Goal: Contribute content: Contribute content

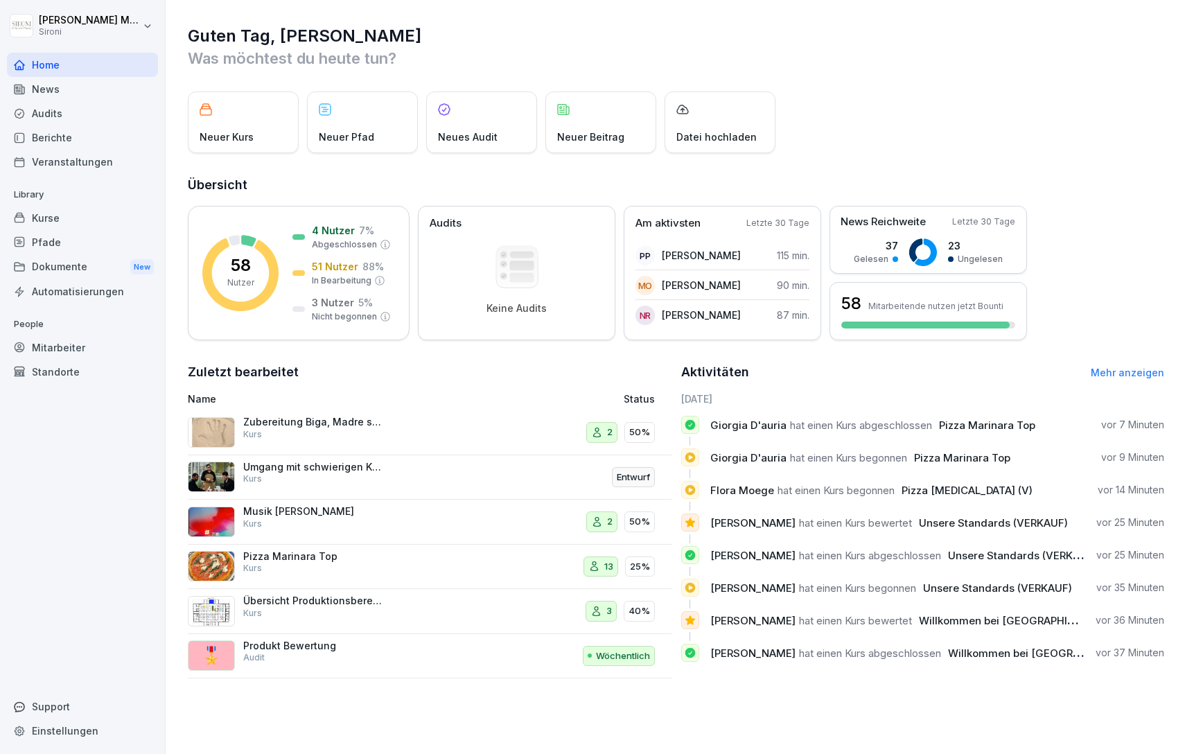
click at [58, 355] on div "Mitarbeiter" at bounding box center [82, 347] width 151 height 24
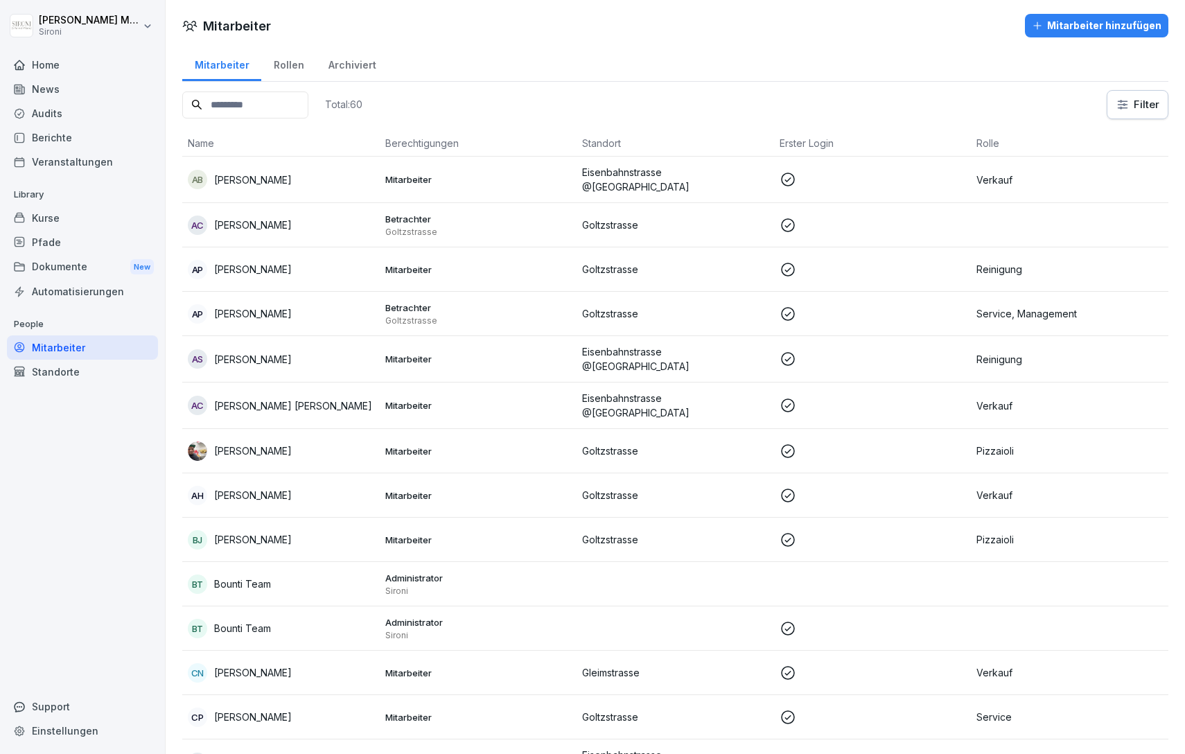
click at [256, 191] on td "AB Alessandro Becchi" at bounding box center [280, 180] width 197 height 46
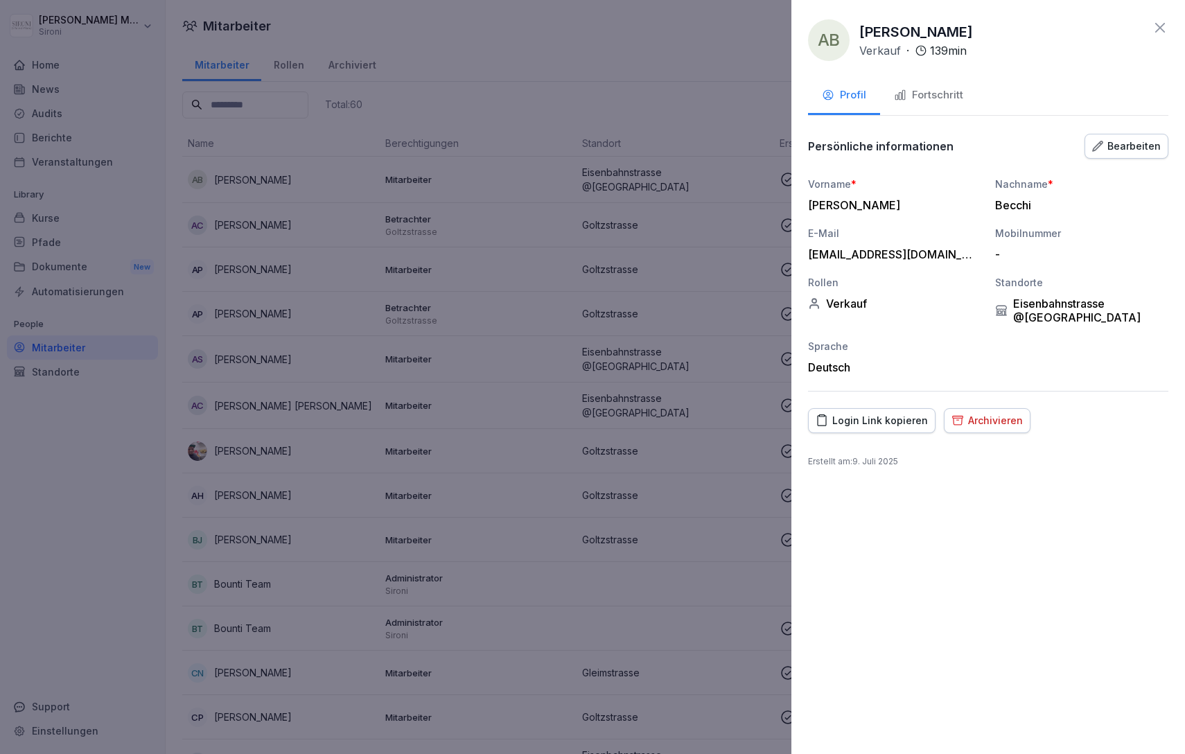
click at [1157, 24] on icon at bounding box center [1160, 28] width 10 height 10
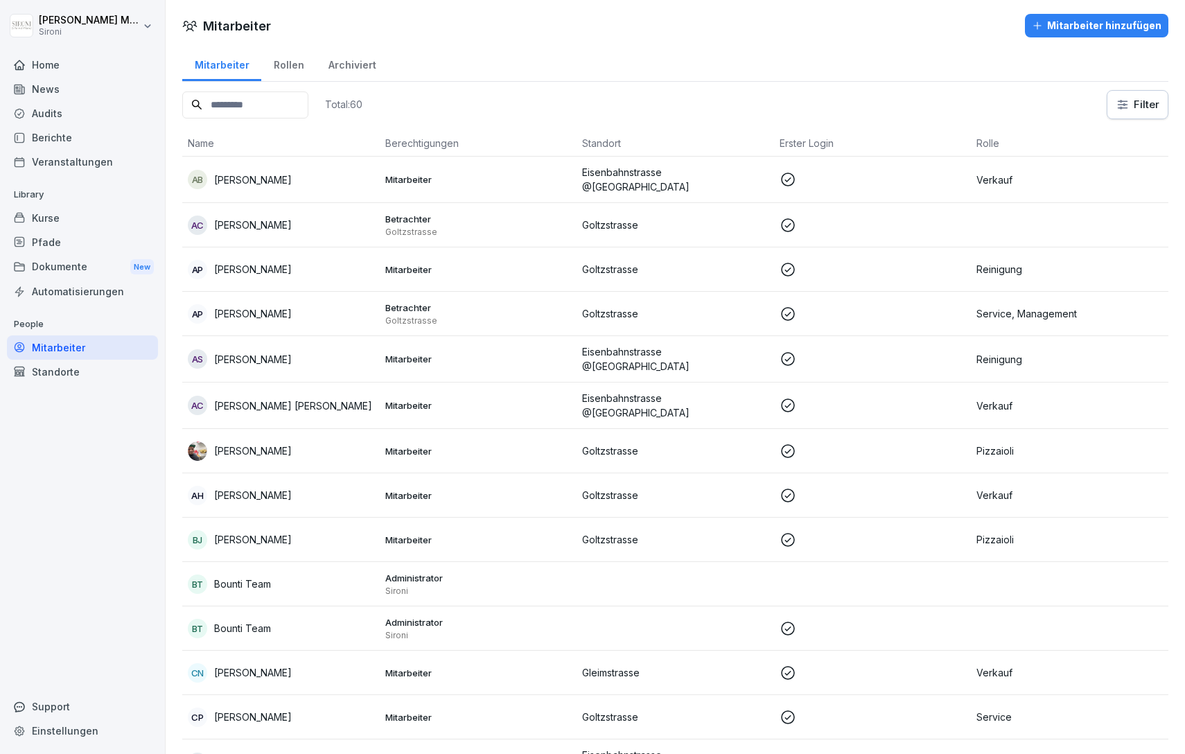
click at [46, 220] on div "Kurse" at bounding box center [82, 218] width 151 height 24
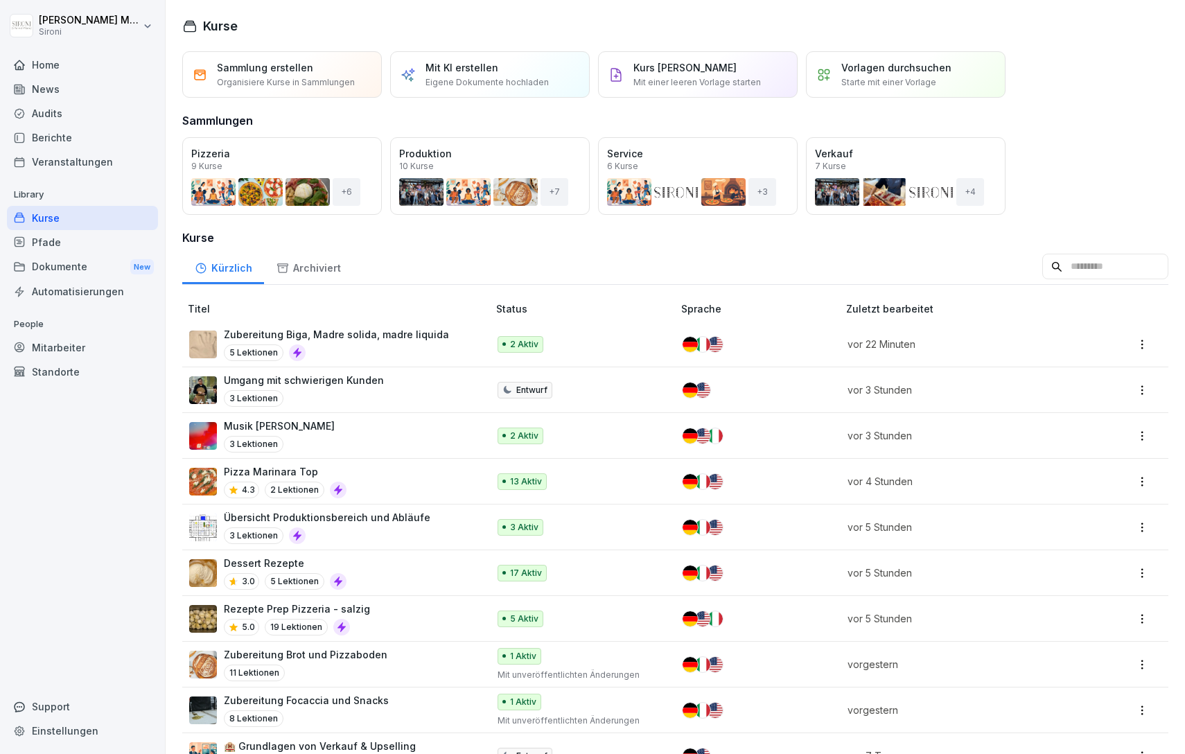
click at [50, 351] on div "Mitarbeiter" at bounding box center [82, 347] width 151 height 24
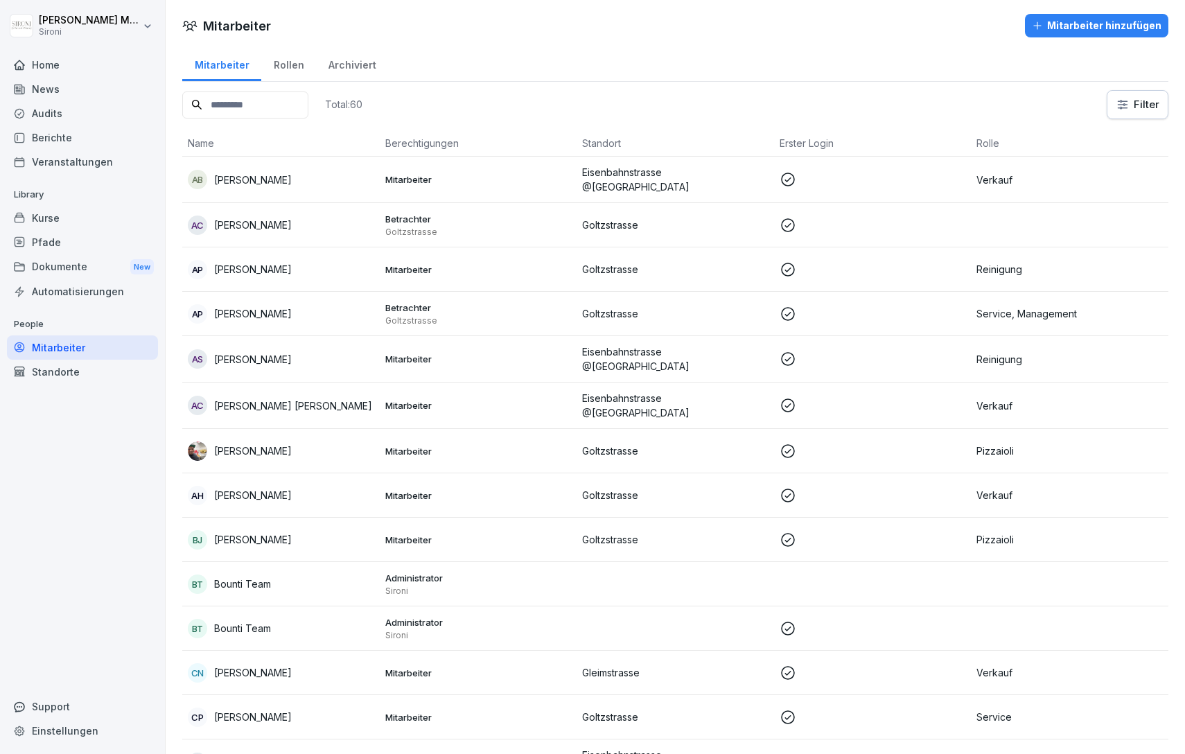
click at [243, 220] on p "Alessandro Ciccarone" at bounding box center [253, 225] width 78 height 15
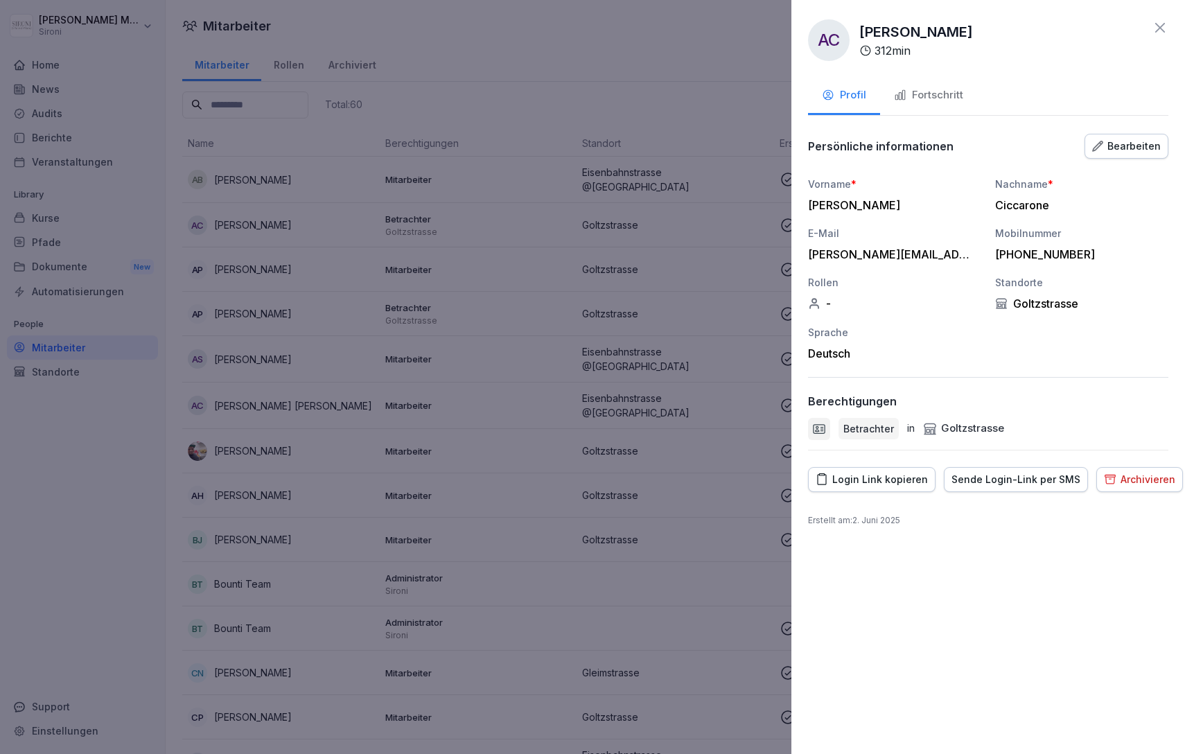
click at [1156, 26] on icon at bounding box center [1160, 27] width 17 height 17
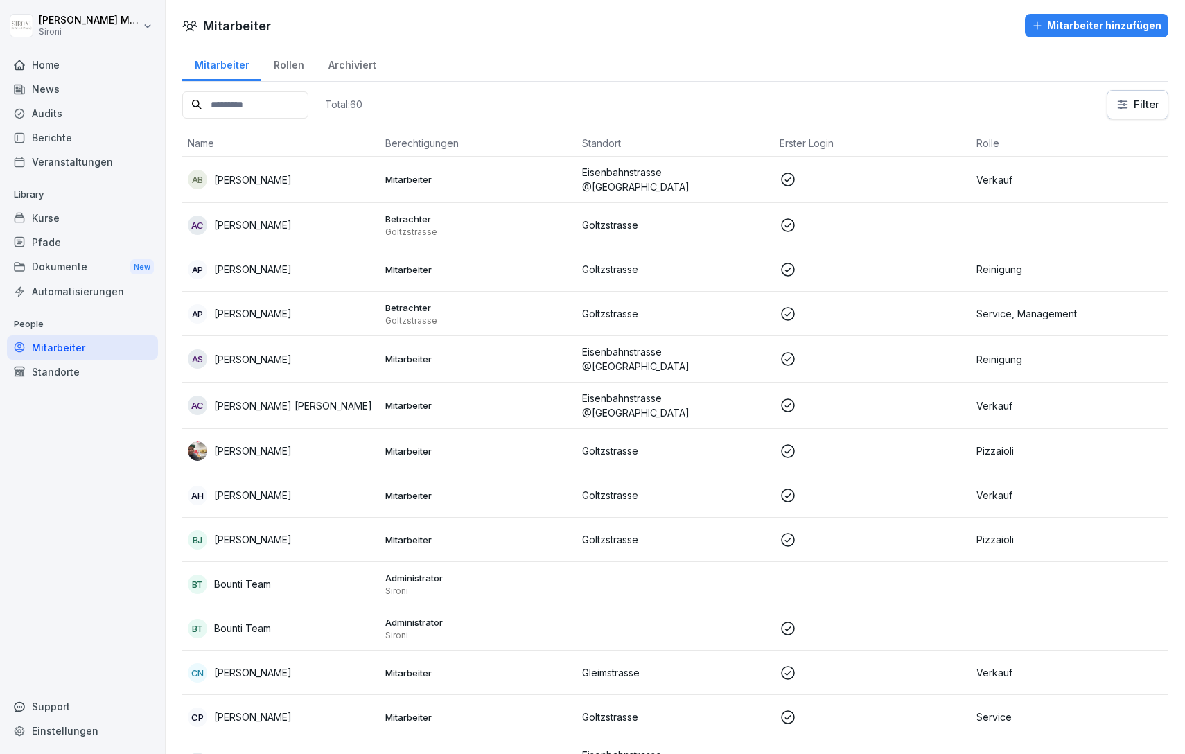
click at [272, 488] on p "Astrid Harstad" at bounding box center [253, 495] width 78 height 15
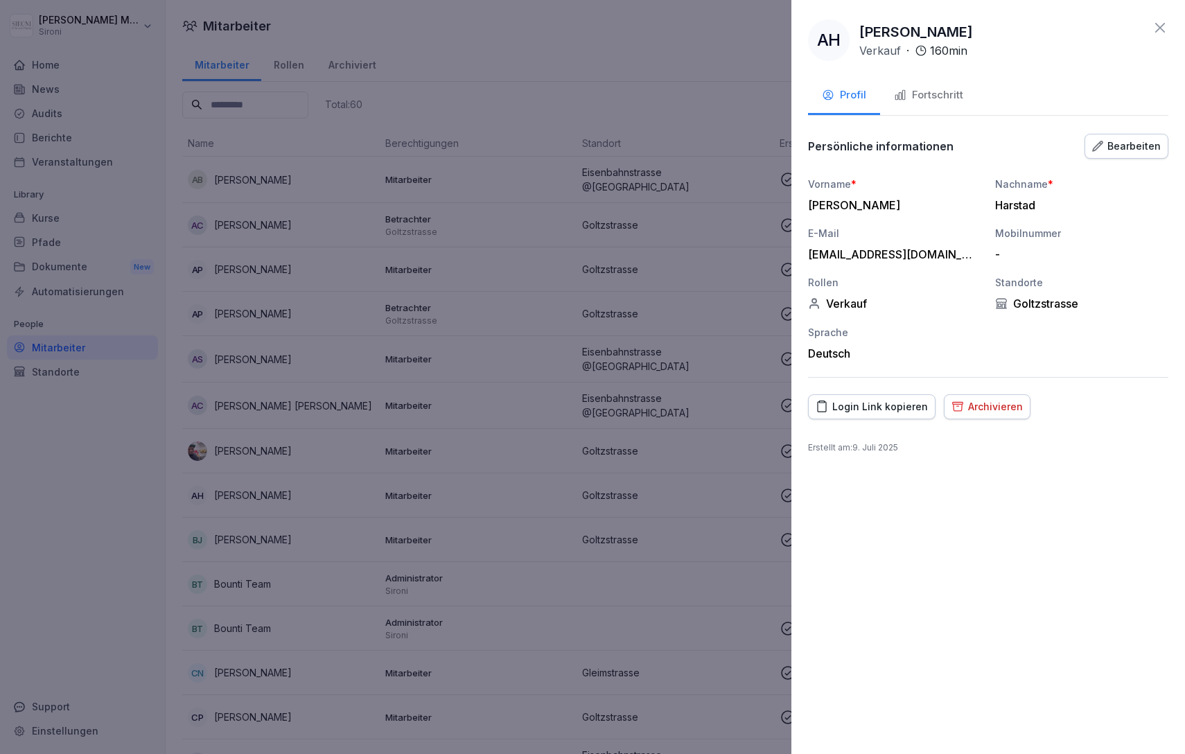
click at [1159, 23] on icon at bounding box center [1160, 27] width 17 height 17
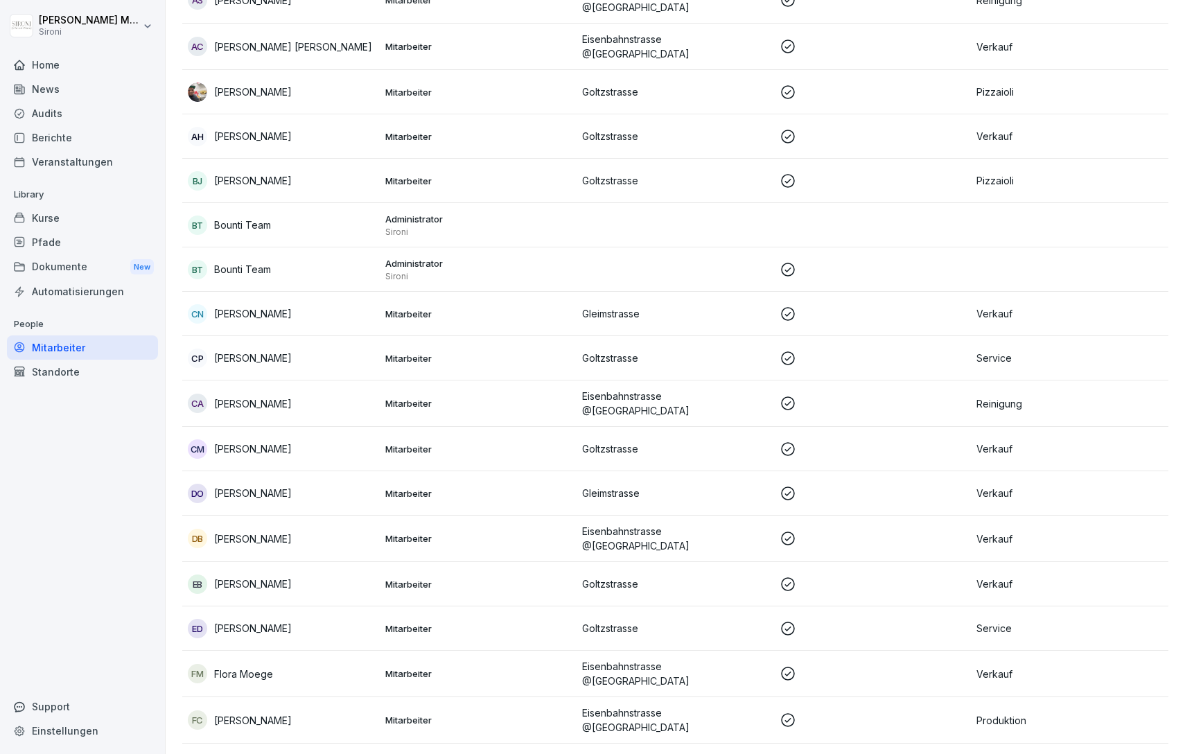
scroll to position [378, 0]
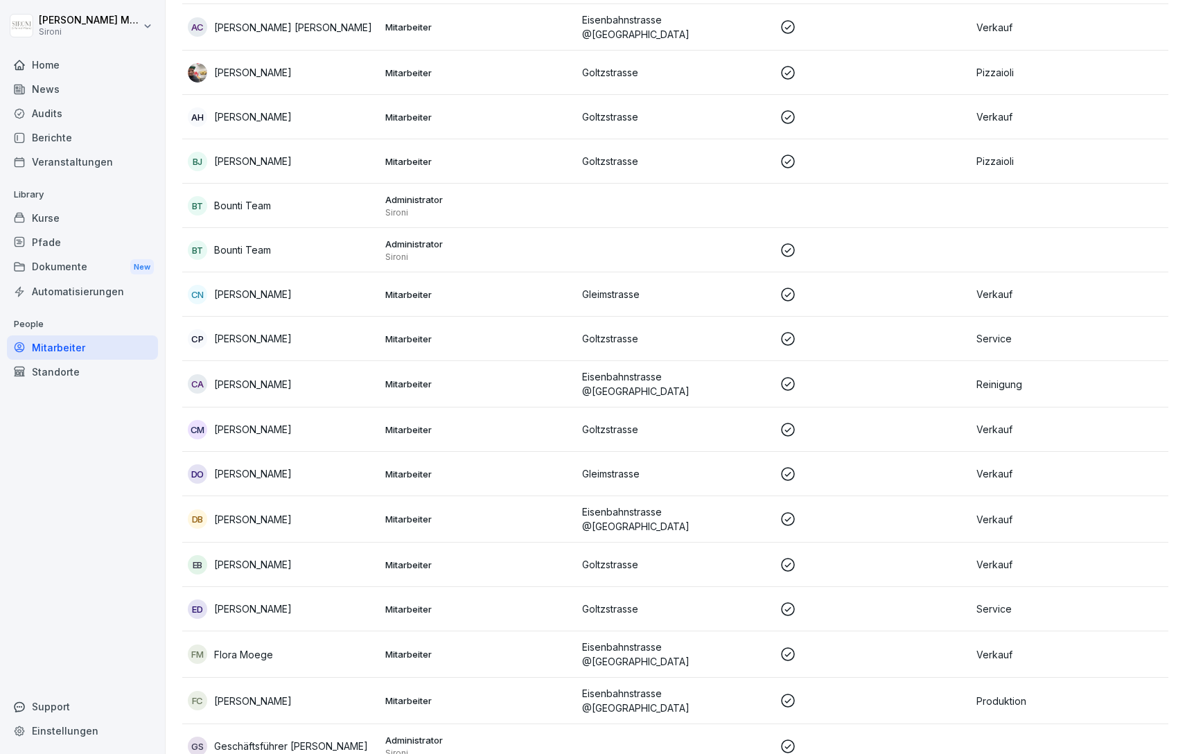
click at [243, 557] on p "Emilia Carmen Buccino" at bounding box center [253, 564] width 78 height 15
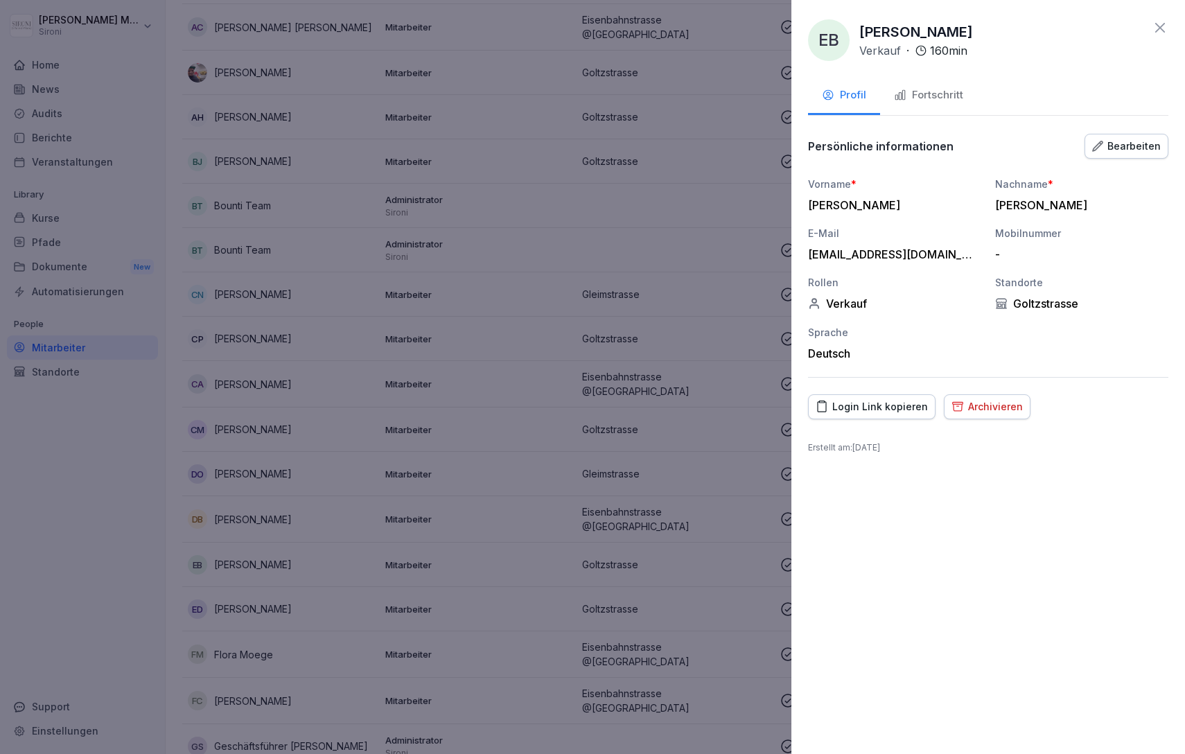
click at [932, 91] on div "Fortschritt" at bounding box center [928, 95] width 69 height 16
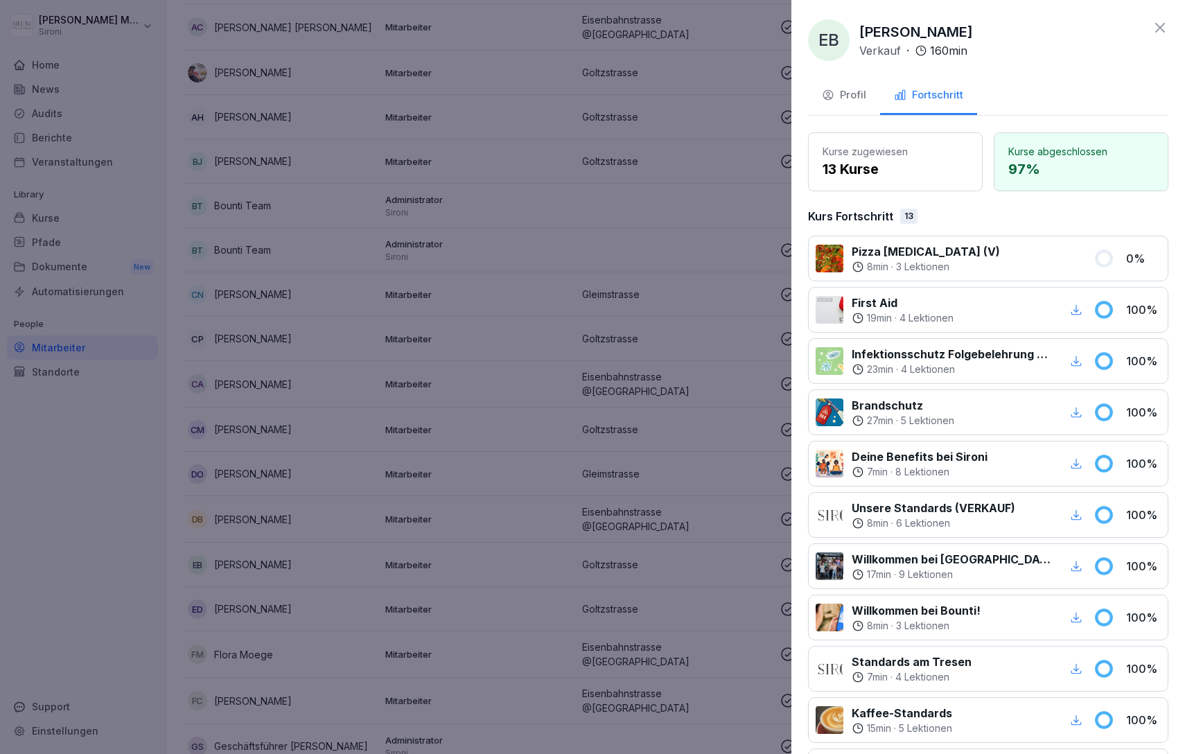
click at [1163, 25] on icon at bounding box center [1160, 27] width 17 height 17
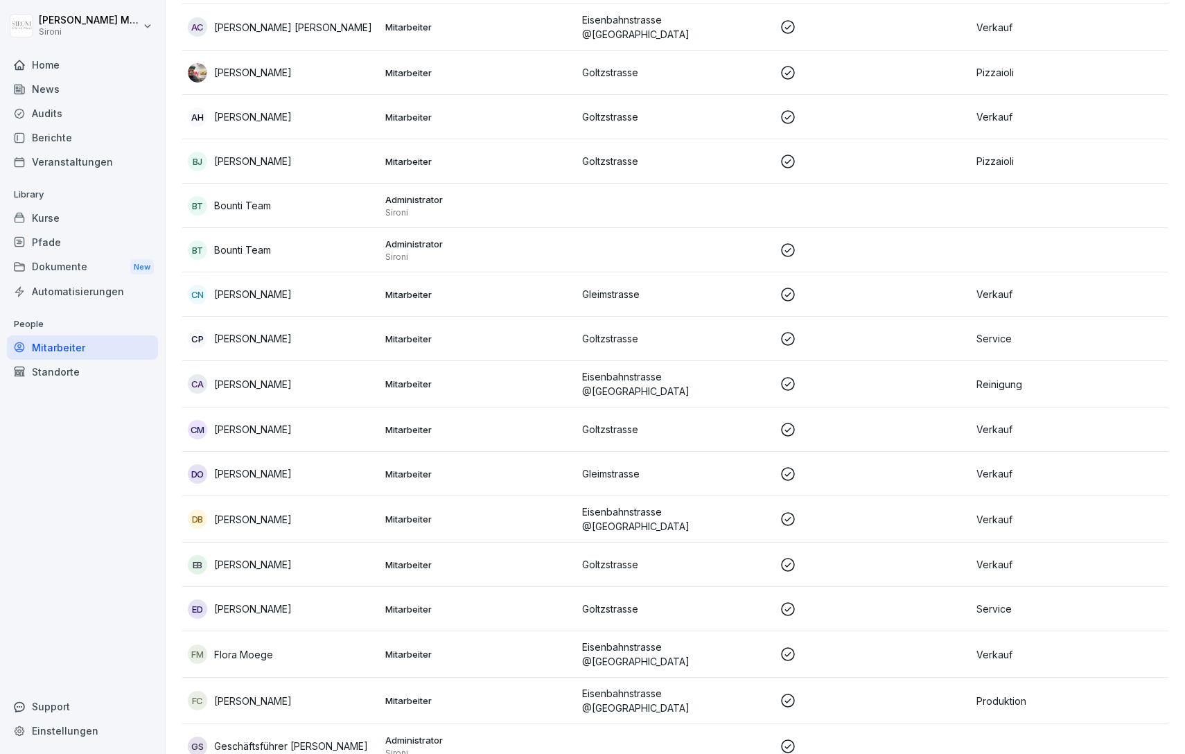
click at [252, 644] on div "FM Flora Moege" at bounding box center [281, 653] width 186 height 19
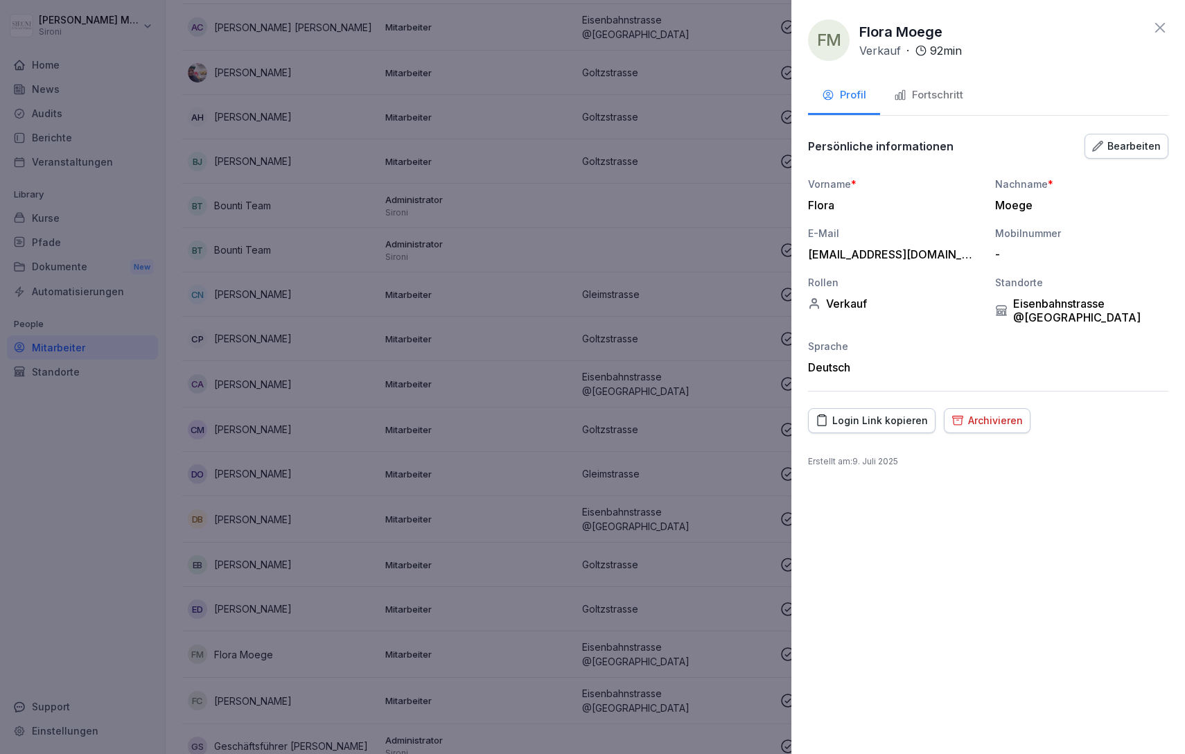
click at [1156, 19] on icon at bounding box center [1160, 27] width 17 height 17
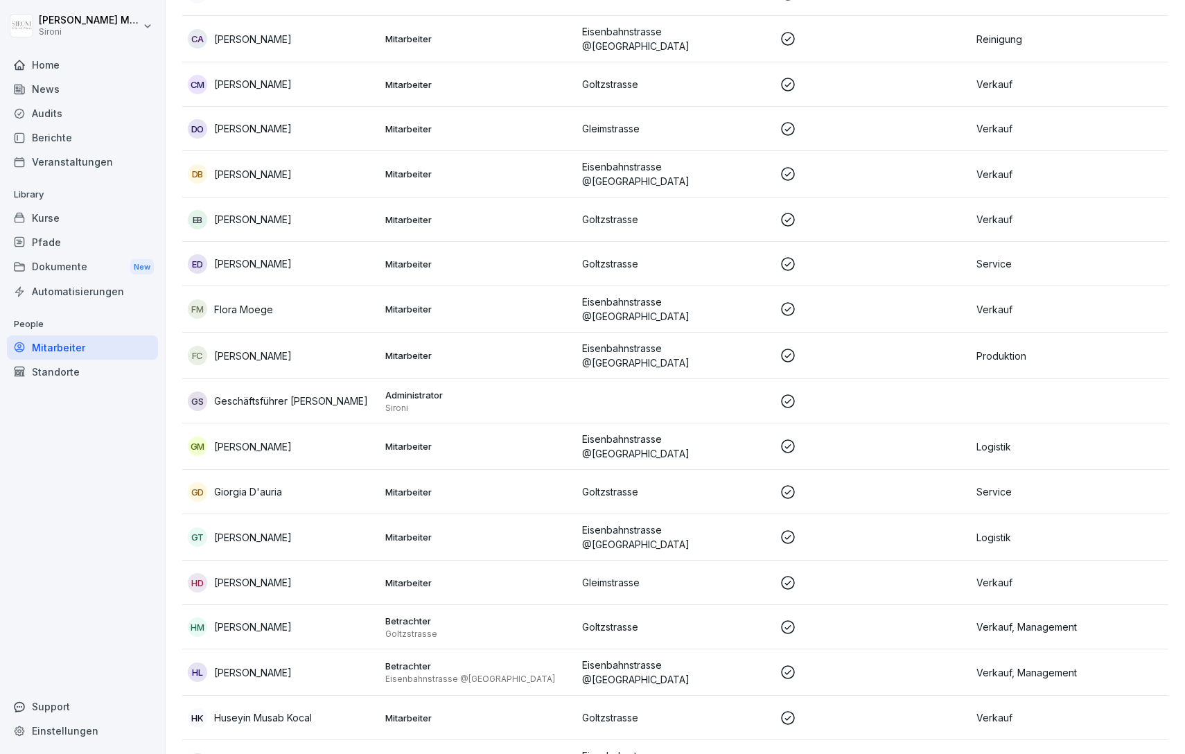
scroll to position [744, 0]
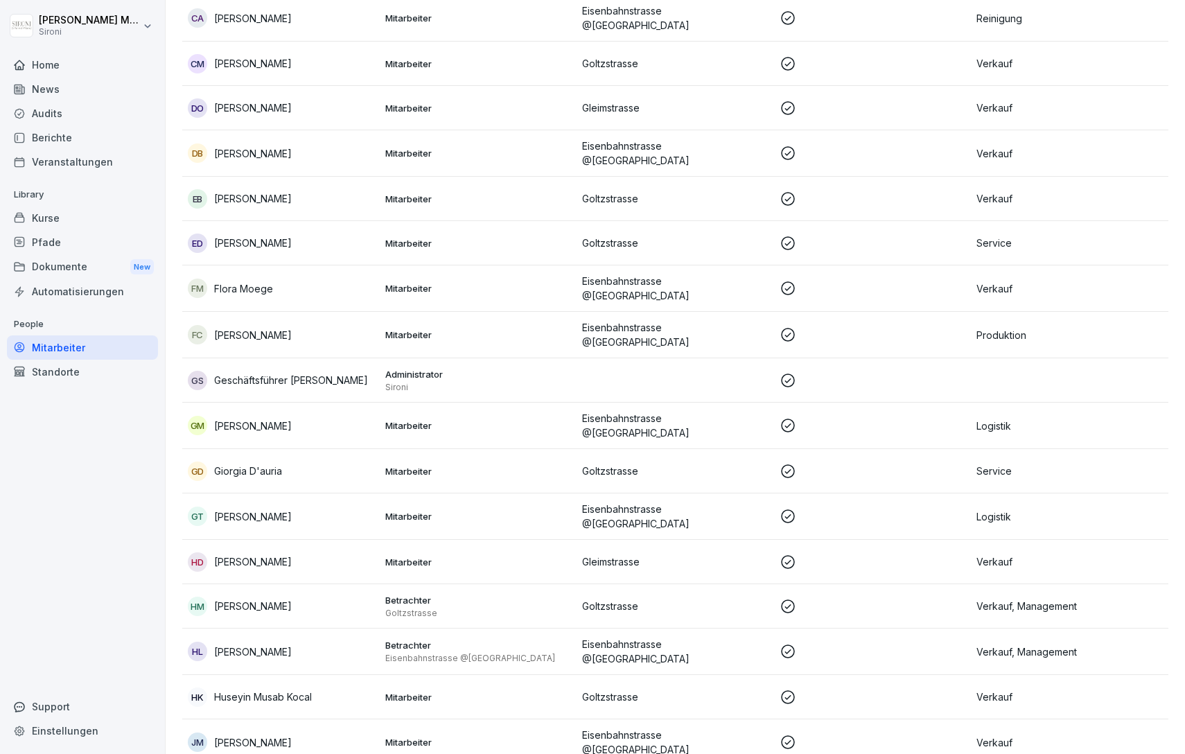
click at [249, 642] on div "HL Henriette Lilja" at bounding box center [281, 651] width 186 height 19
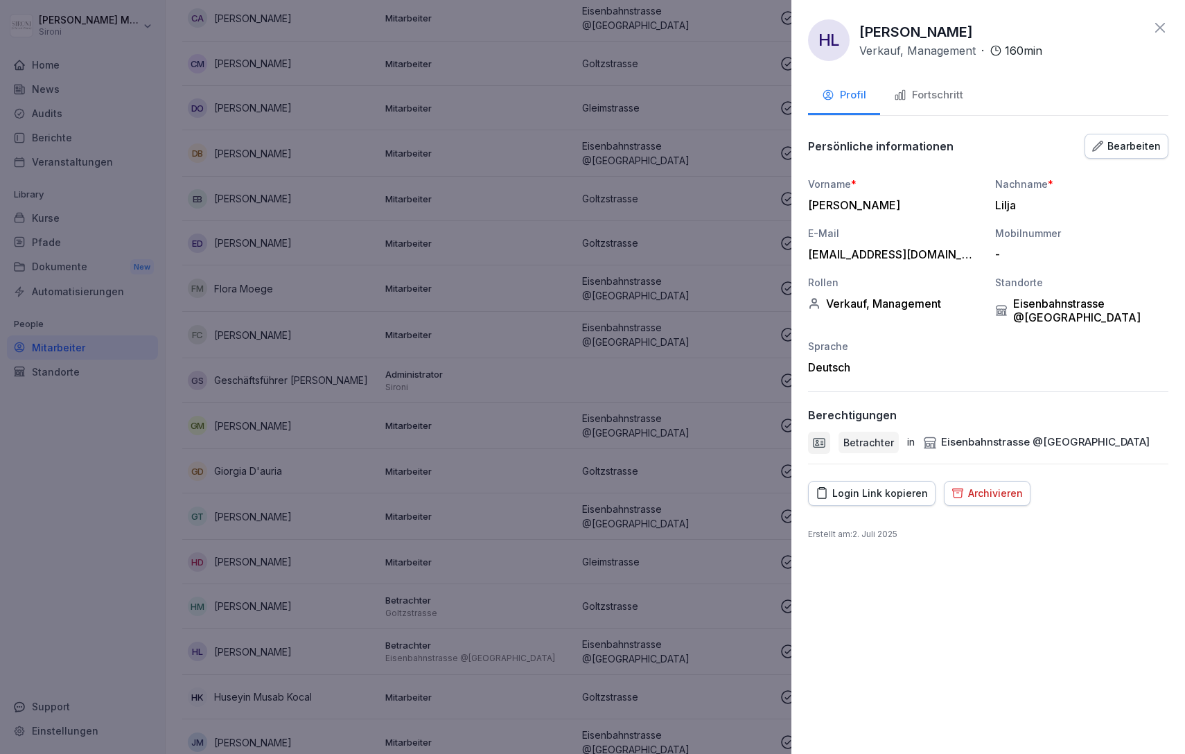
click at [1158, 21] on icon at bounding box center [1160, 27] width 17 height 17
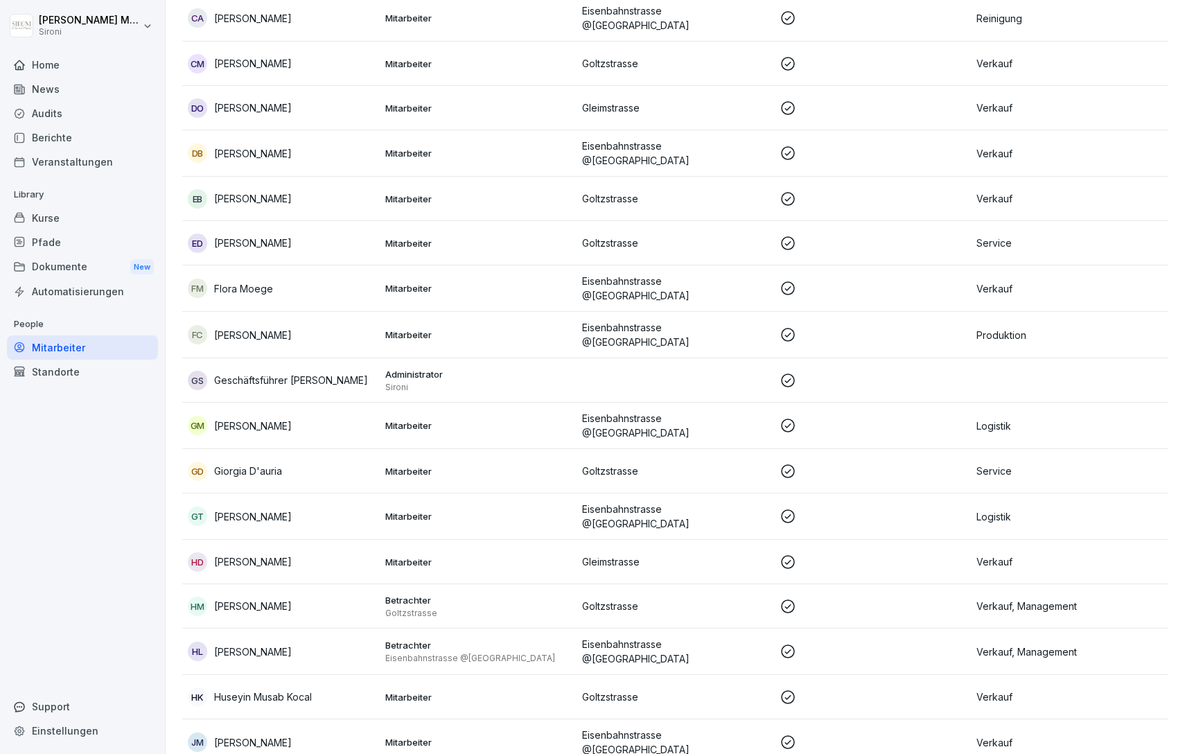
click at [250, 687] on div "HK Huseyin Musab Kocal" at bounding box center [281, 696] width 186 height 19
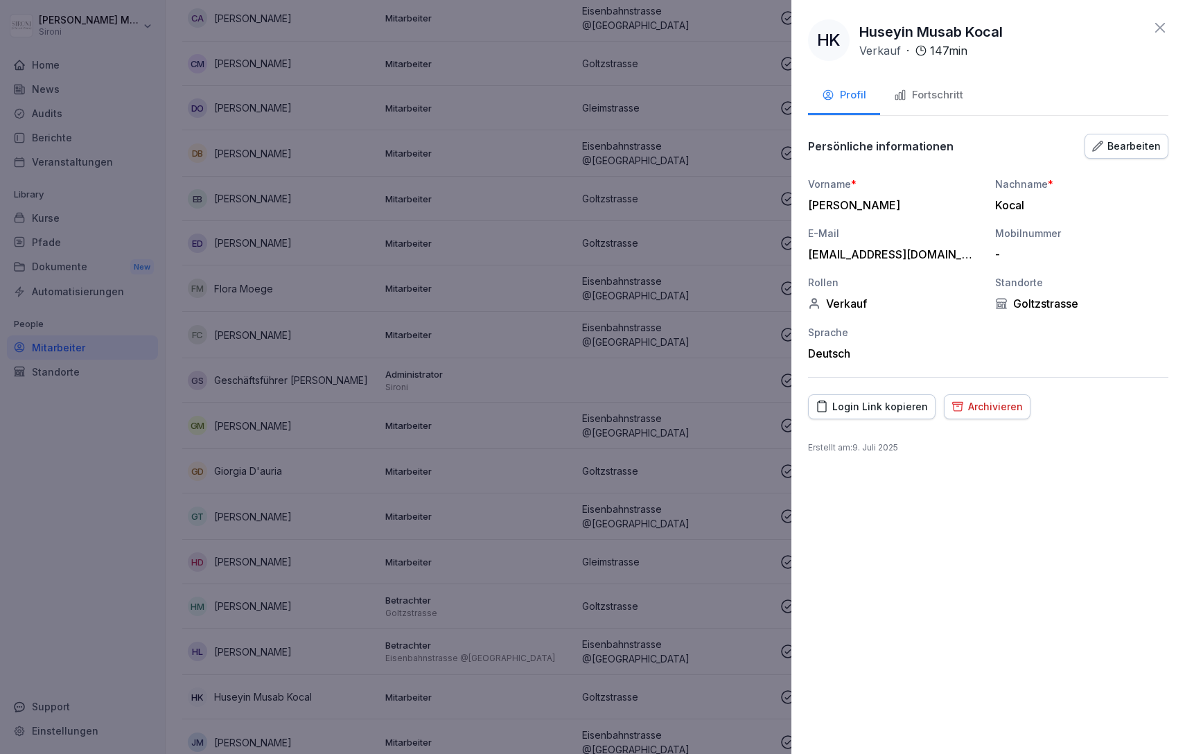
click at [1164, 28] on icon at bounding box center [1160, 27] width 17 height 17
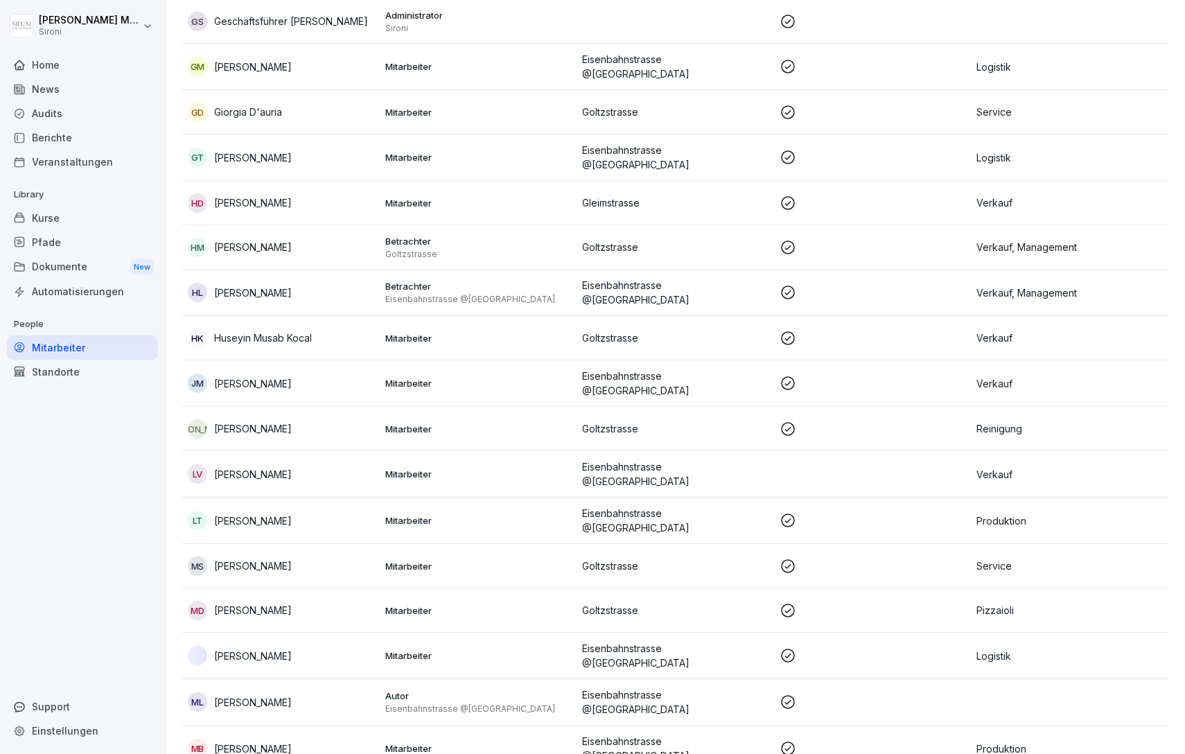
scroll to position [1106, 0]
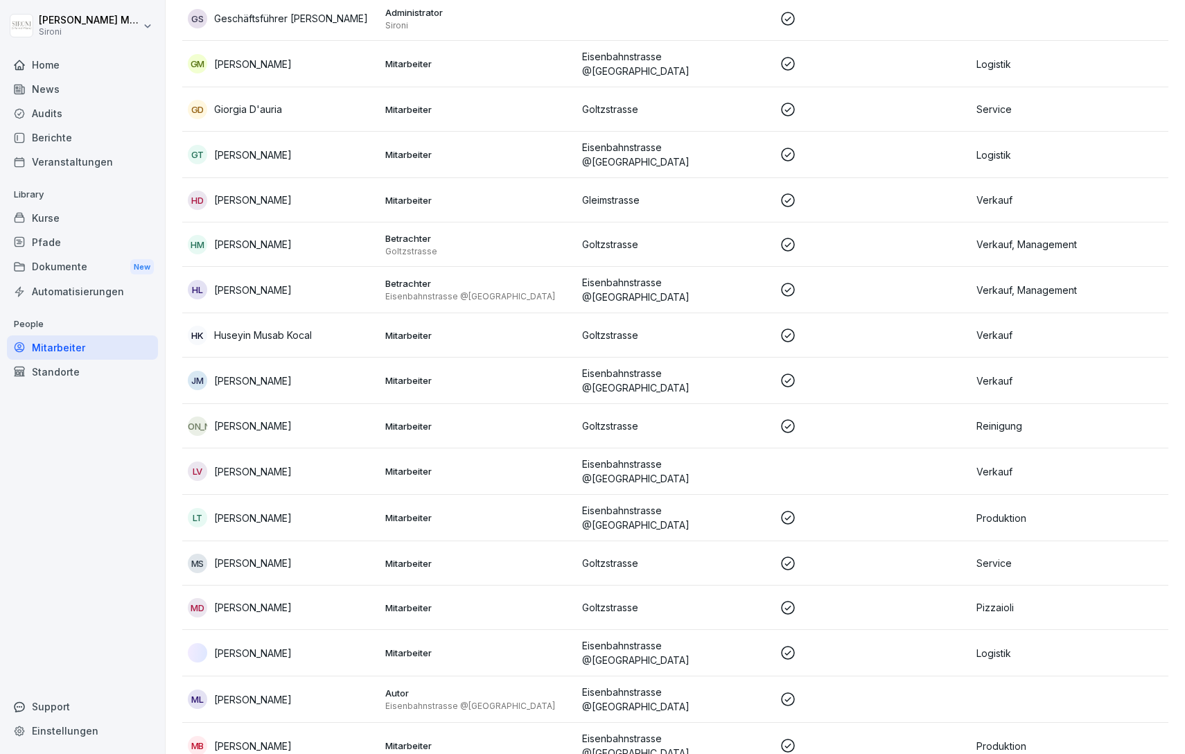
click at [246, 692] on p "Matej Leopoli" at bounding box center [253, 699] width 78 height 15
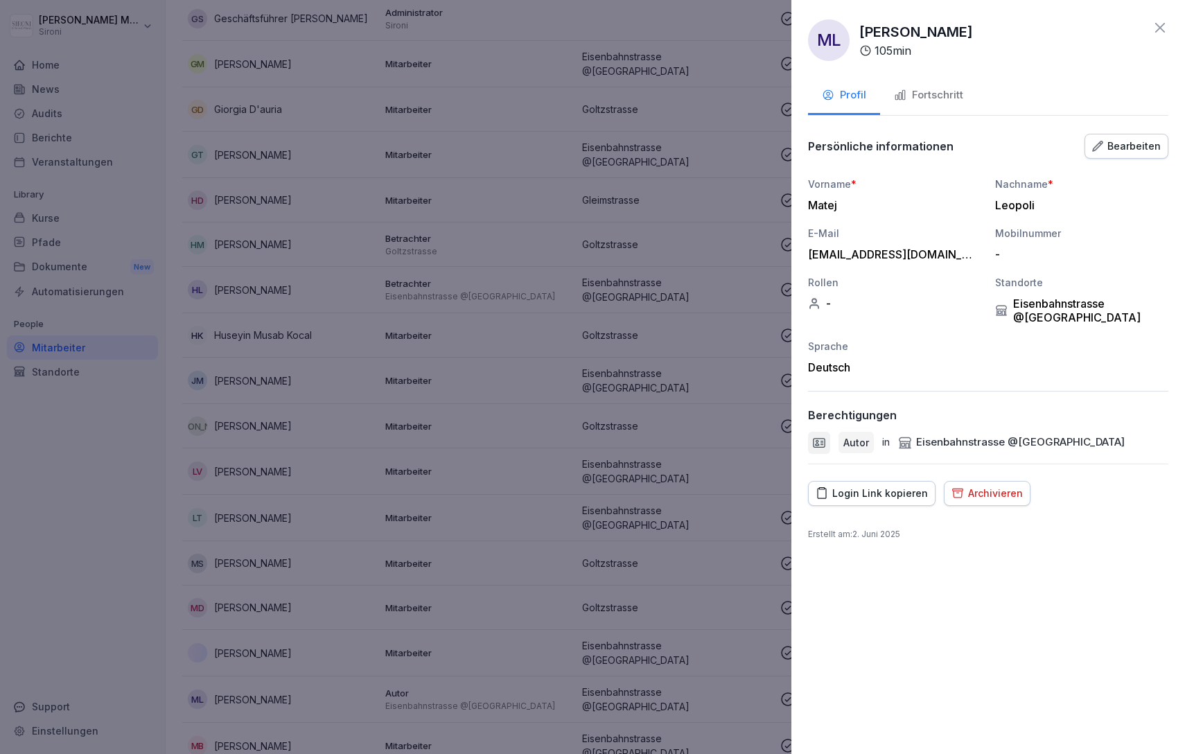
click at [1159, 29] on icon at bounding box center [1160, 28] width 10 height 10
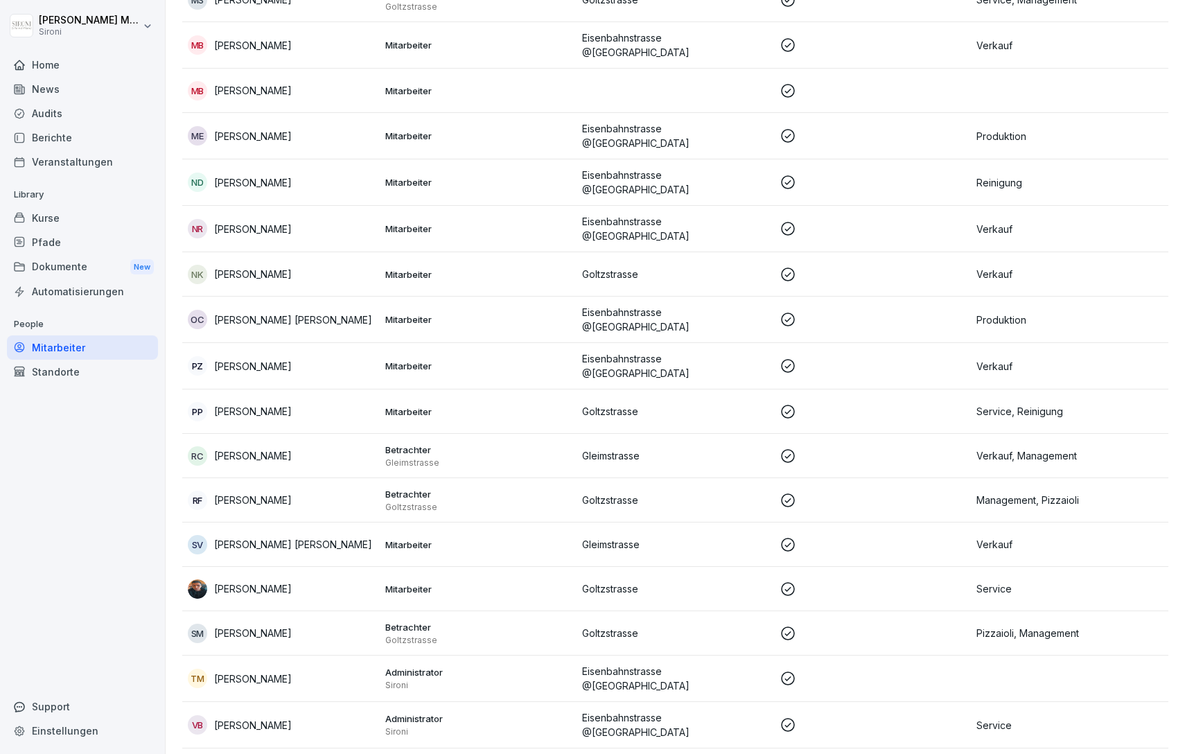
scroll to position [2051, 0]
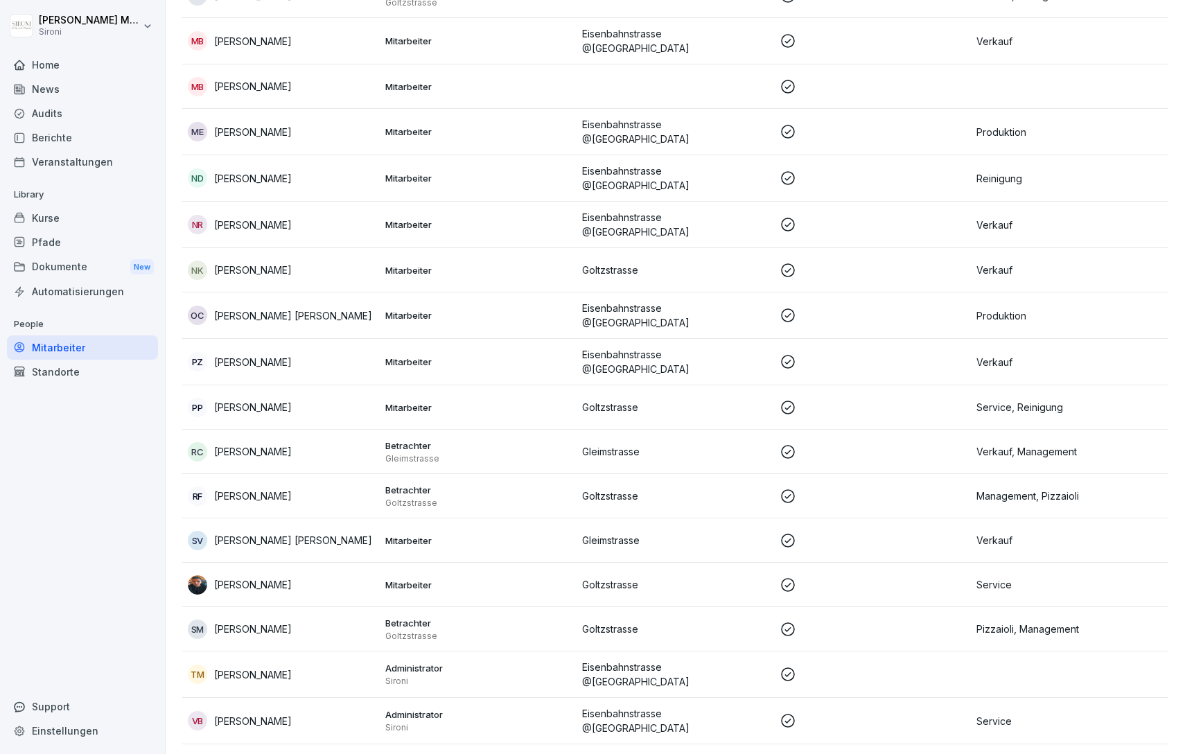
click at [249, 667] on p "Theresa Malec" at bounding box center [253, 674] width 78 height 15
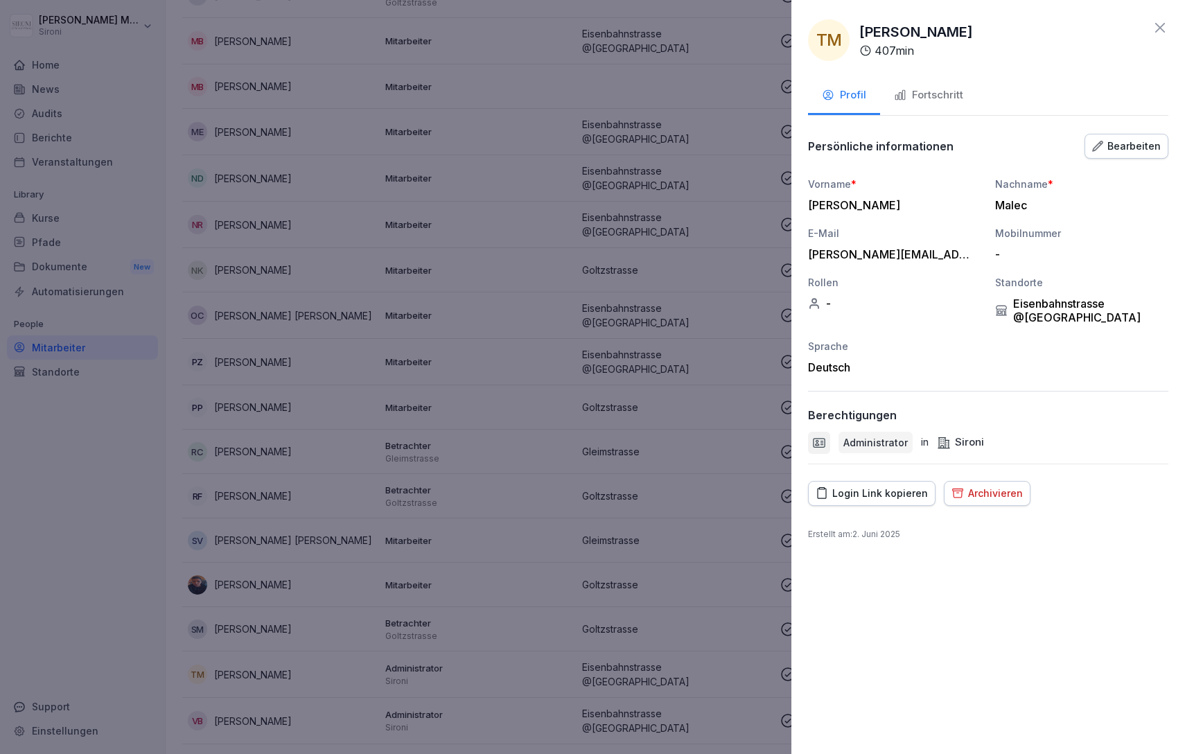
click at [1161, 28] on icon at bounding box center [1160, 27] width 17 height 17
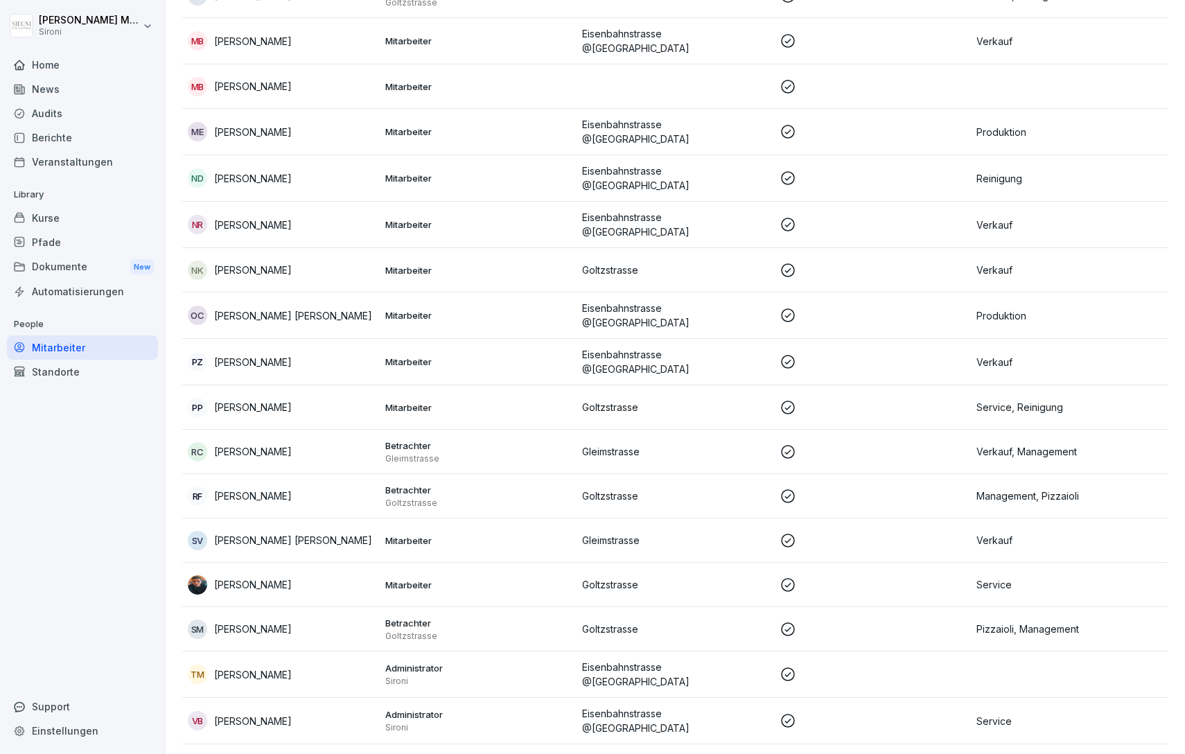
click at [63, 204] on p "Library" at bounding box center [82, 195] width 151 height 22
click at [60, 216] on div "Kurse" at bounding box center [82, 218] width 151 height 24
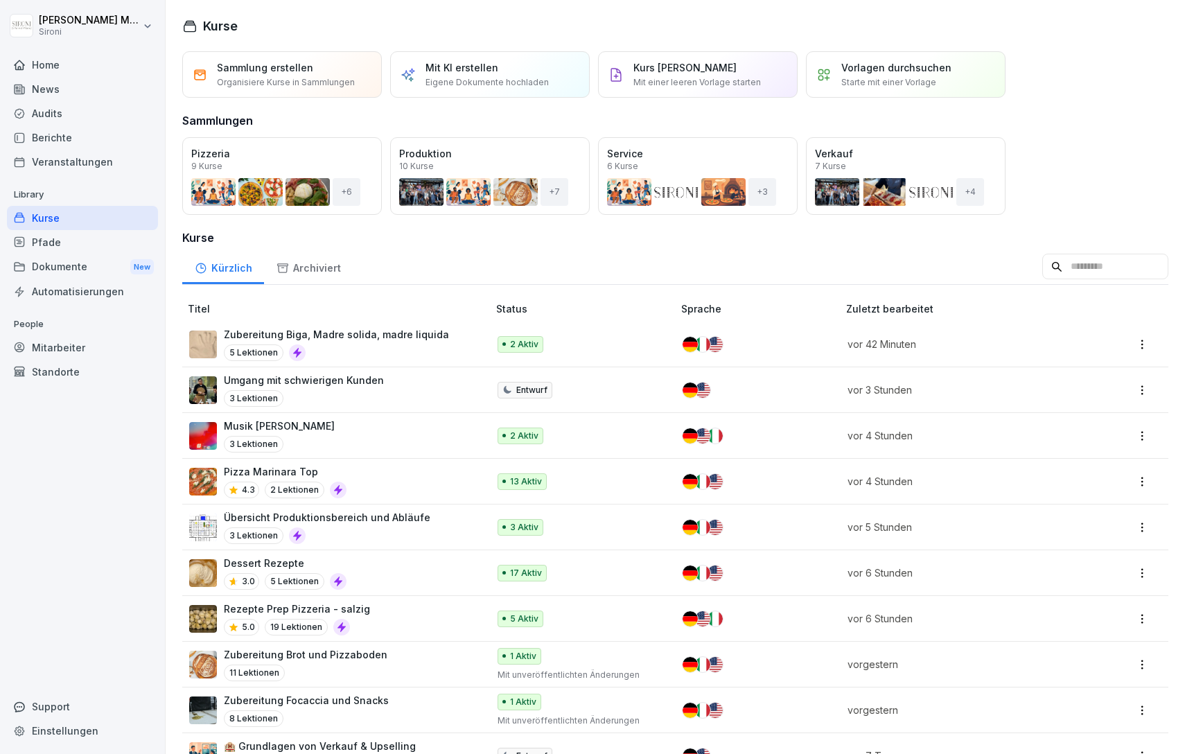
click at [309, 520] on p "Übersicht Produktionsbereich und Abläufe" at bounding box center [327, 517] width 206 height 15
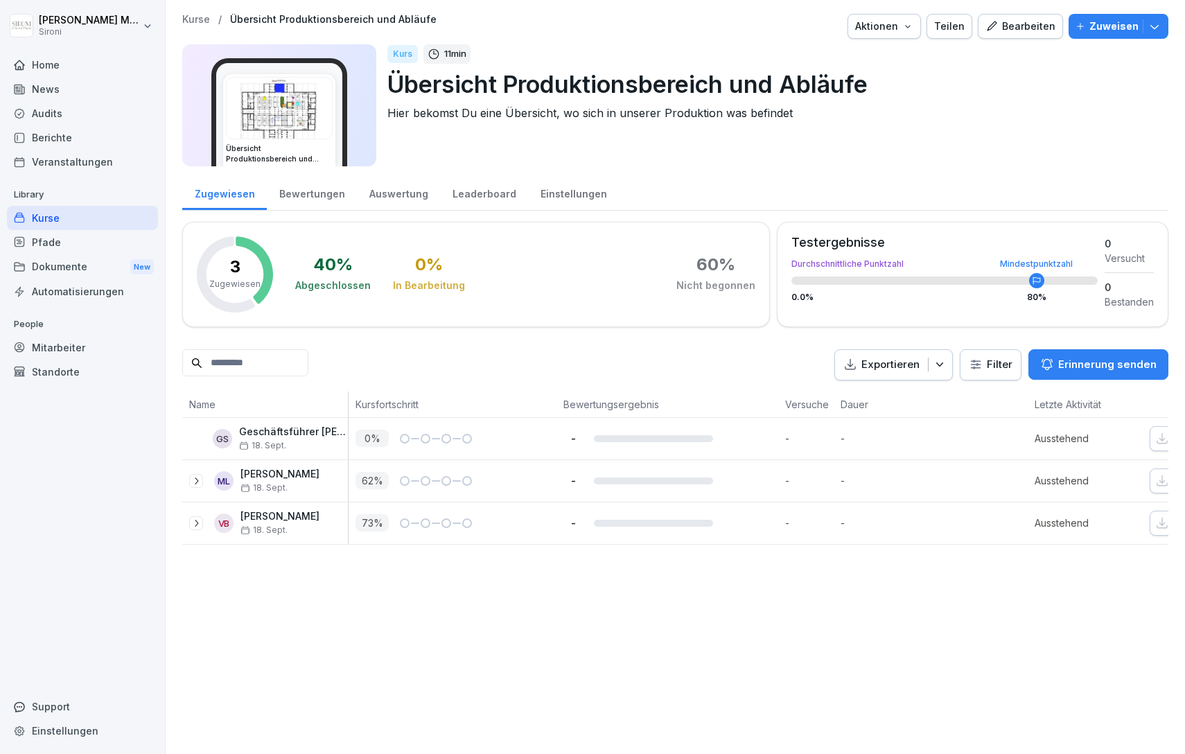
click at [1019, 30] on div "Bearbeiten" at bounding box center [1020, 26] width 70 height 15
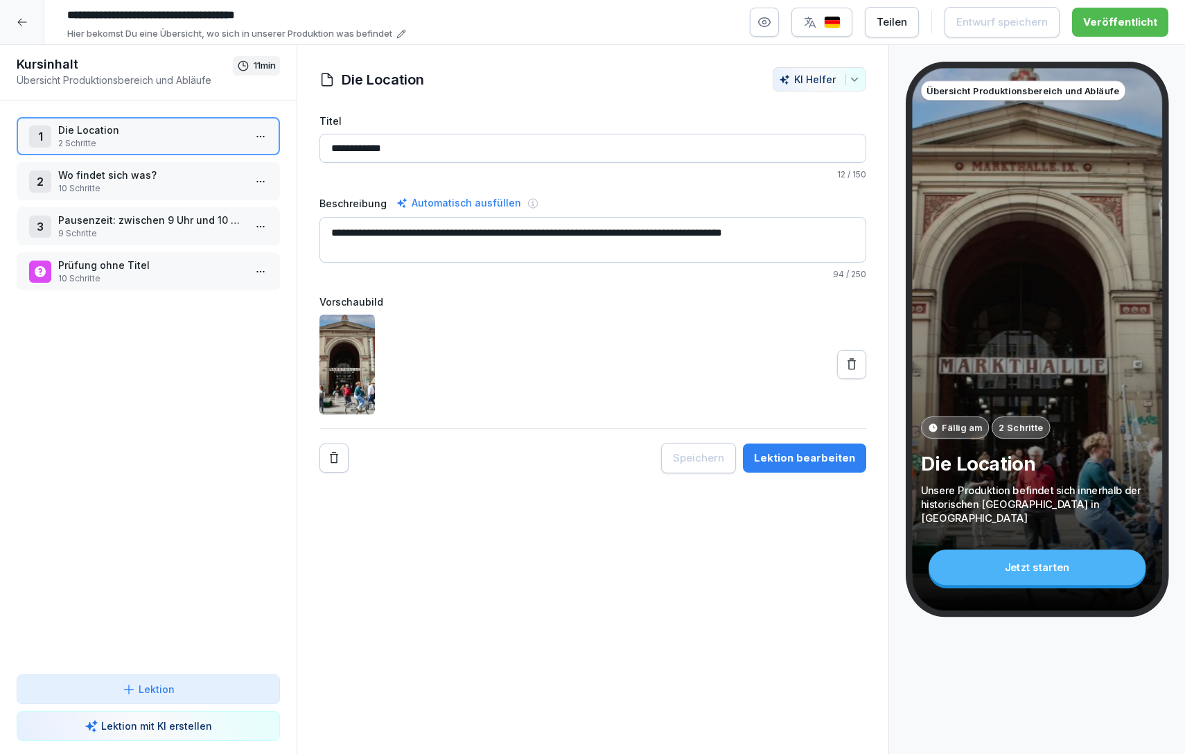
click at [117, 215] on p "Pausenzeit: zwischen 9 Uhr und 10 Uhr" at bounding box center [151, 220] width 186 height 15
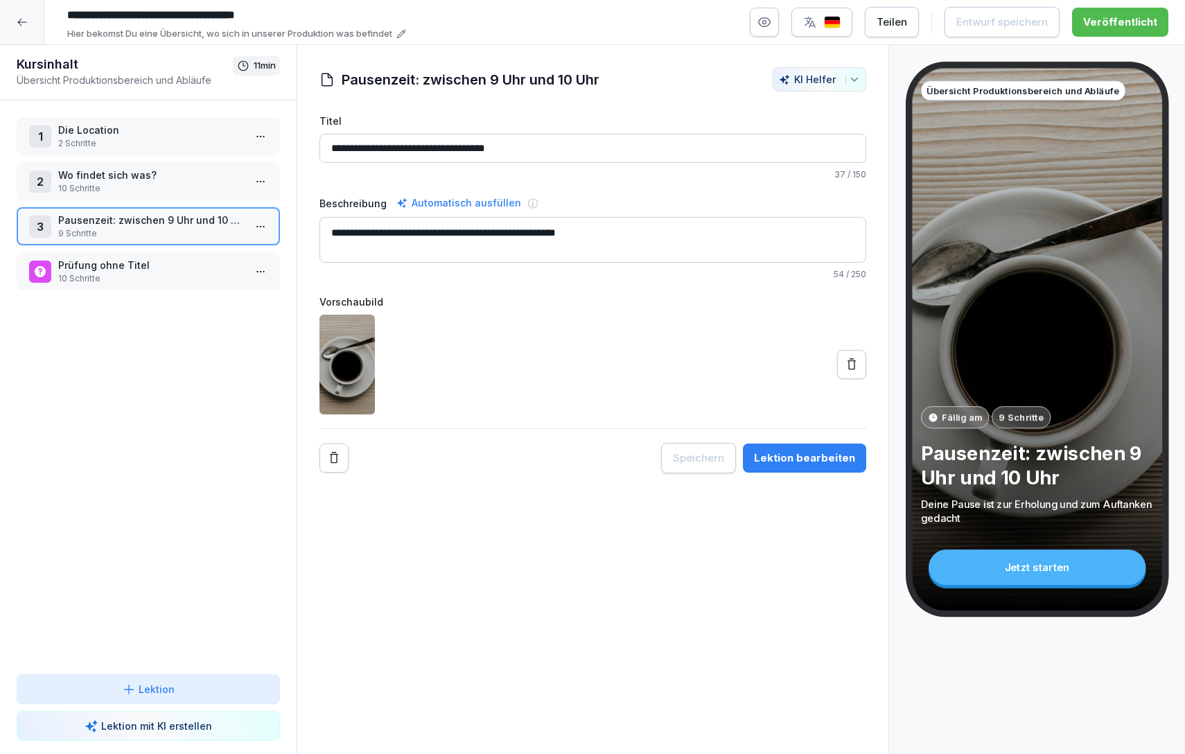
click at [258, 225] on html "**********" at bounding box center [592, 377] width 1185 height 754
click at [234, 249] on div "Schritte bearbeiten" at bounding box center [209, 253] width 106 height 15
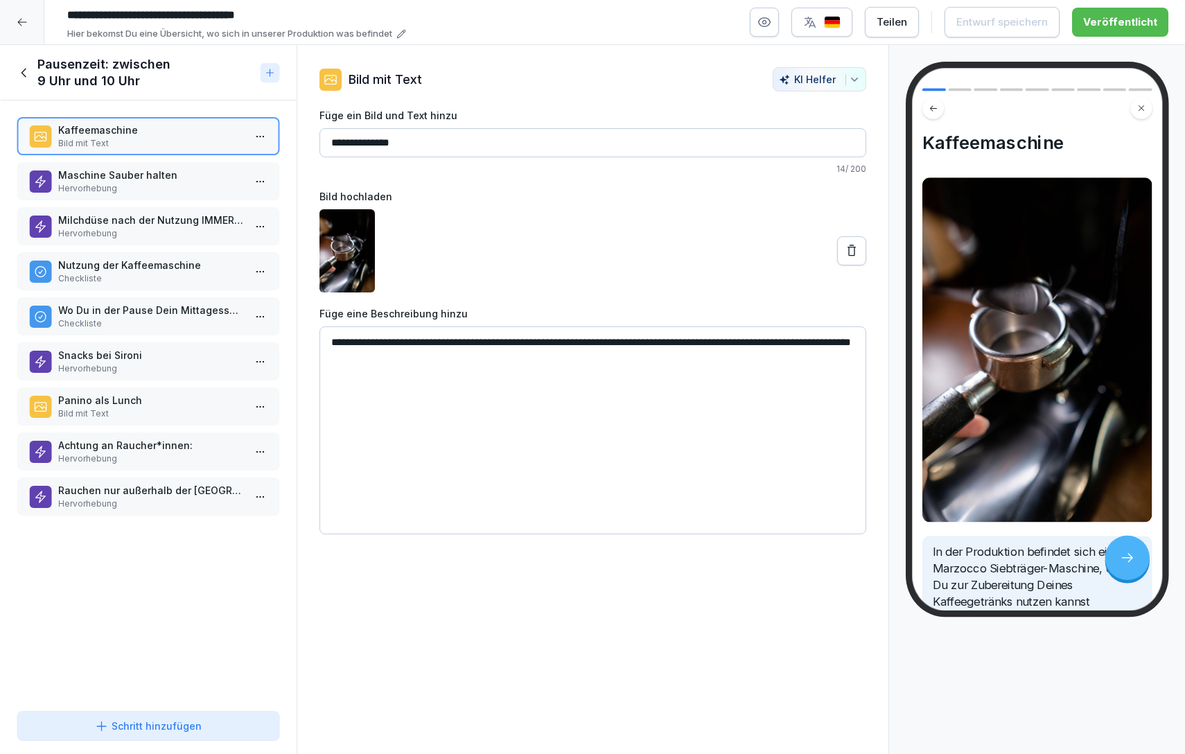
click at [164, 168] on p "Maschine Sauber halten" at bounding box center [151, 175] width 186 height 15
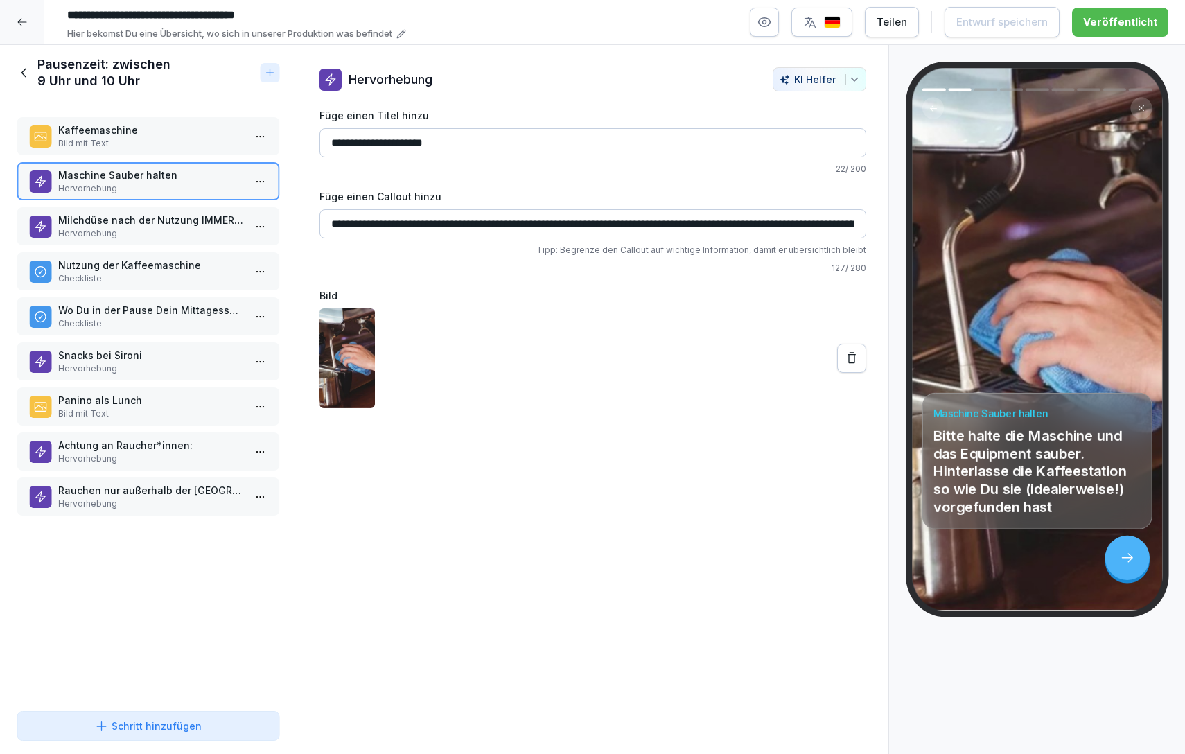
click at [148, 234] on p "Hervorhebung" at bounding box center [151, 233] width 186 height 12
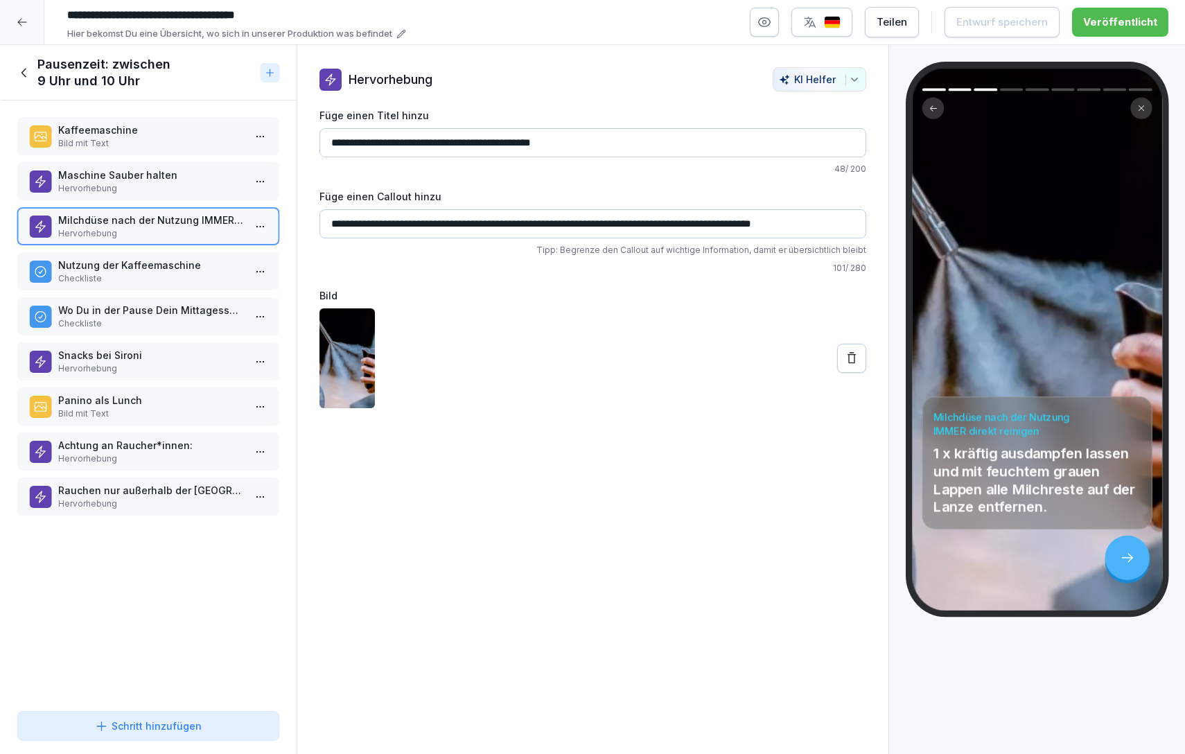
click at [145, 177] on p "Maschine Sauber halten" at bounding box center [151, 175] width 186 height 15
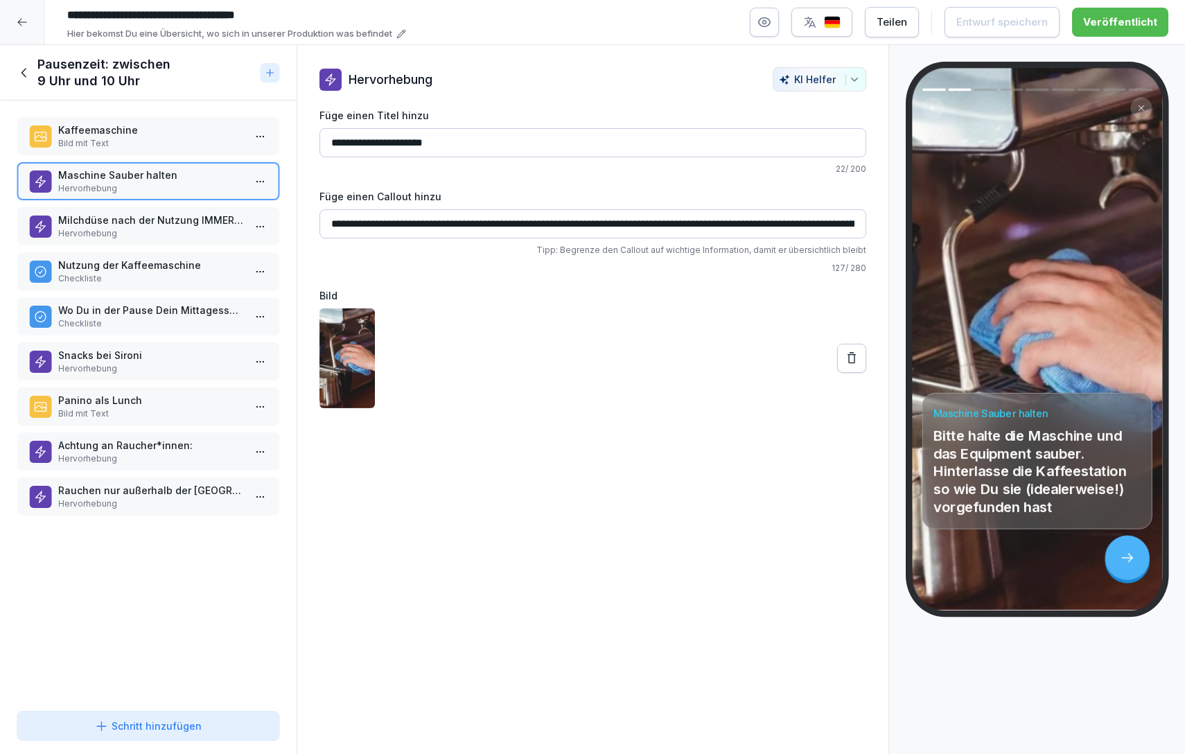
drag, startPoint x: 389, startPoint y: 140, endPoint x: 394, endPoint y: 166, distance: 26.9
click at [389, 140] on input "**********" at bounding box center [592, 142] width 547 height 29
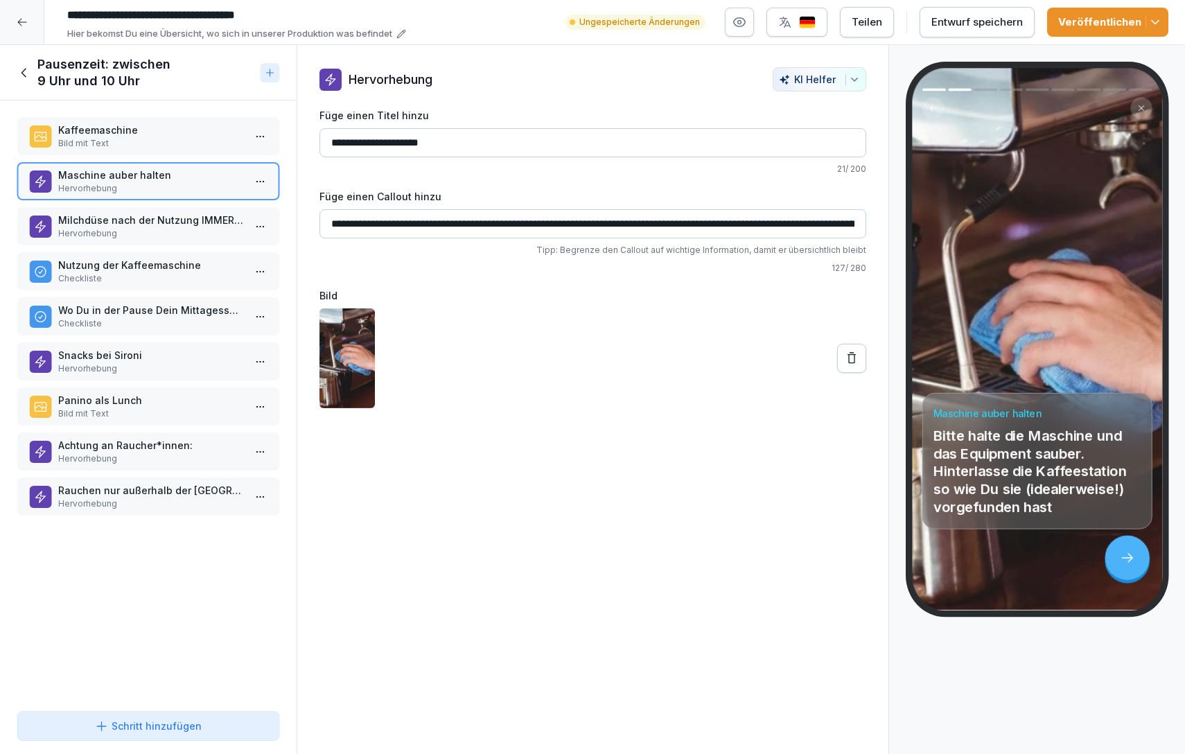
type input "**********"
click at [173, 215] on p "Milchdüse nach der Nutzung IMMER direkt reinigen" at bounding box center [151, 220] width 186 height 15
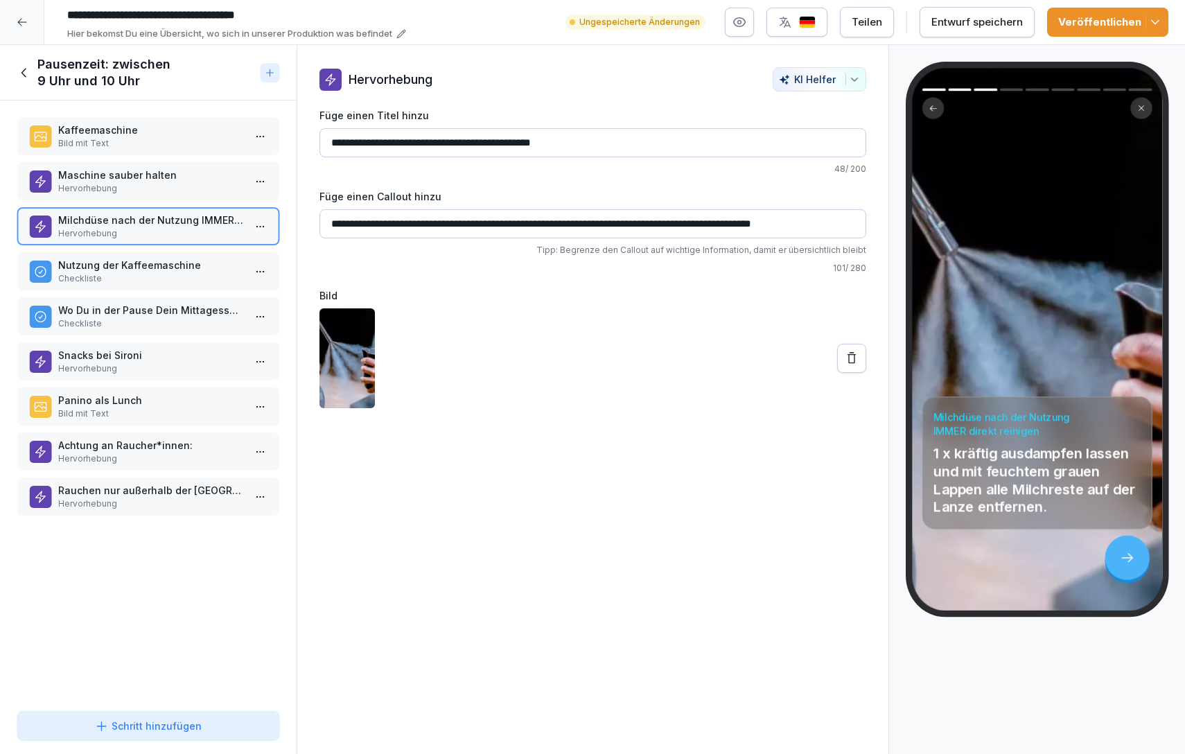
click at [153, 266] on p "Nutzung der Kaffeemaschine" at bounding box center [151, 265] width 186 height 15
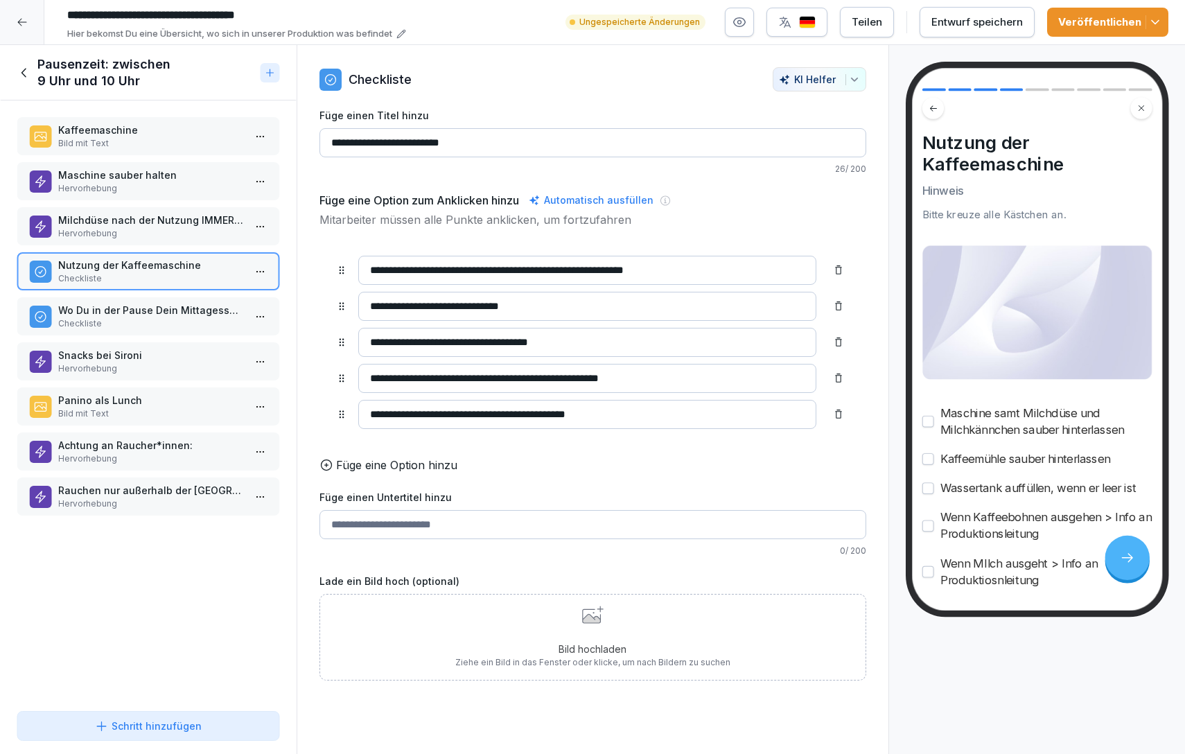
click at [593, 627] on div "Bild hochladen Ziehe ein Bild in das Fenster oder klicke, um nach Bildern zu su…" at bounding box center [592, 637] width 275 height 63
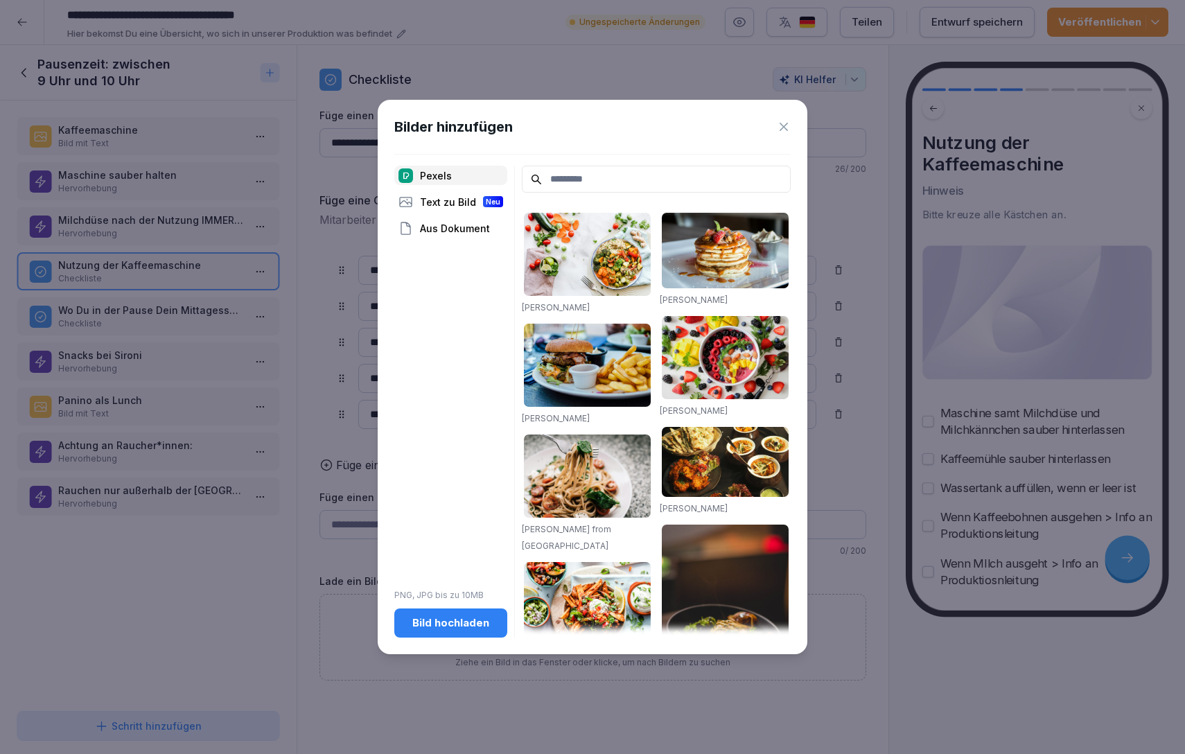
click at [585, 183] on input at bounding box center [656, 179] width 269 height 27
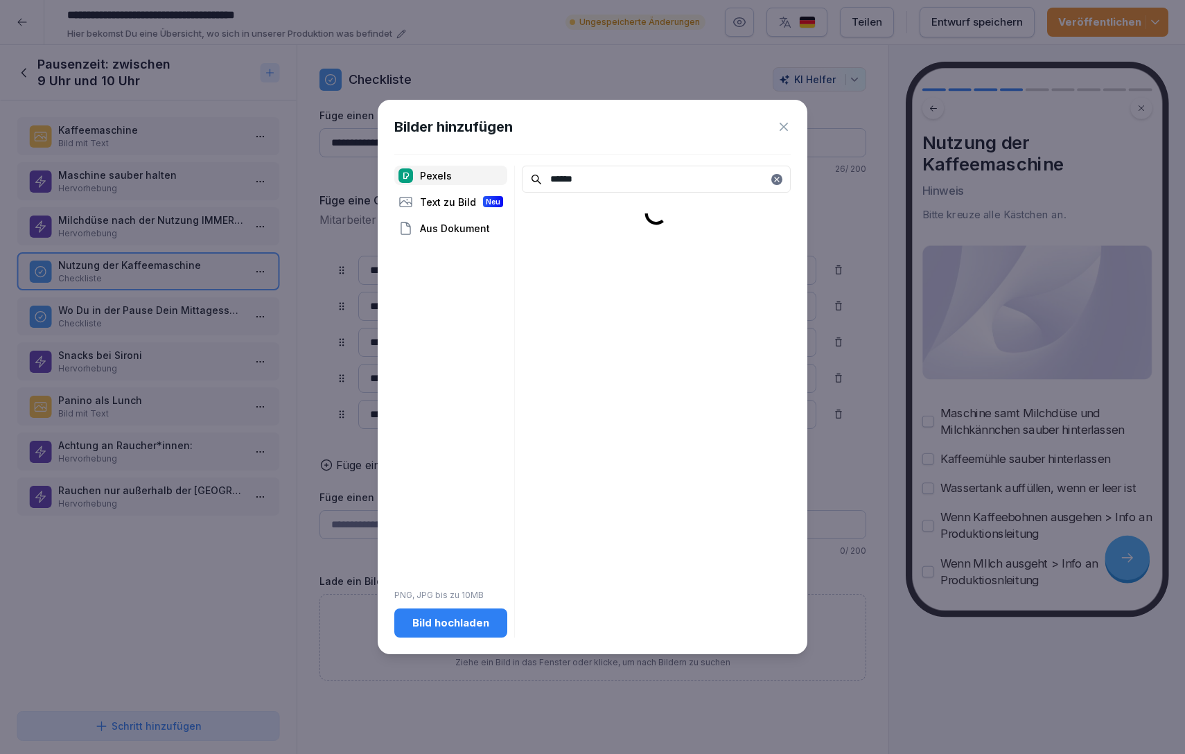
type input "******"
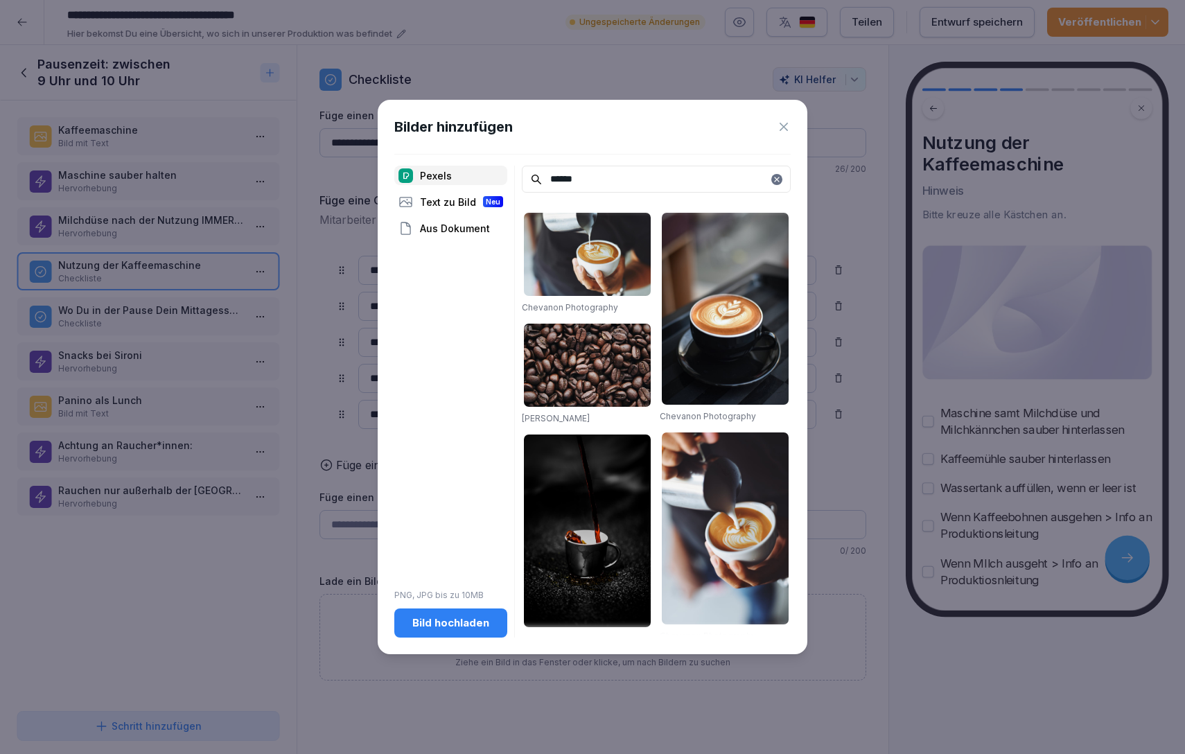
scroll to position [8, 0]
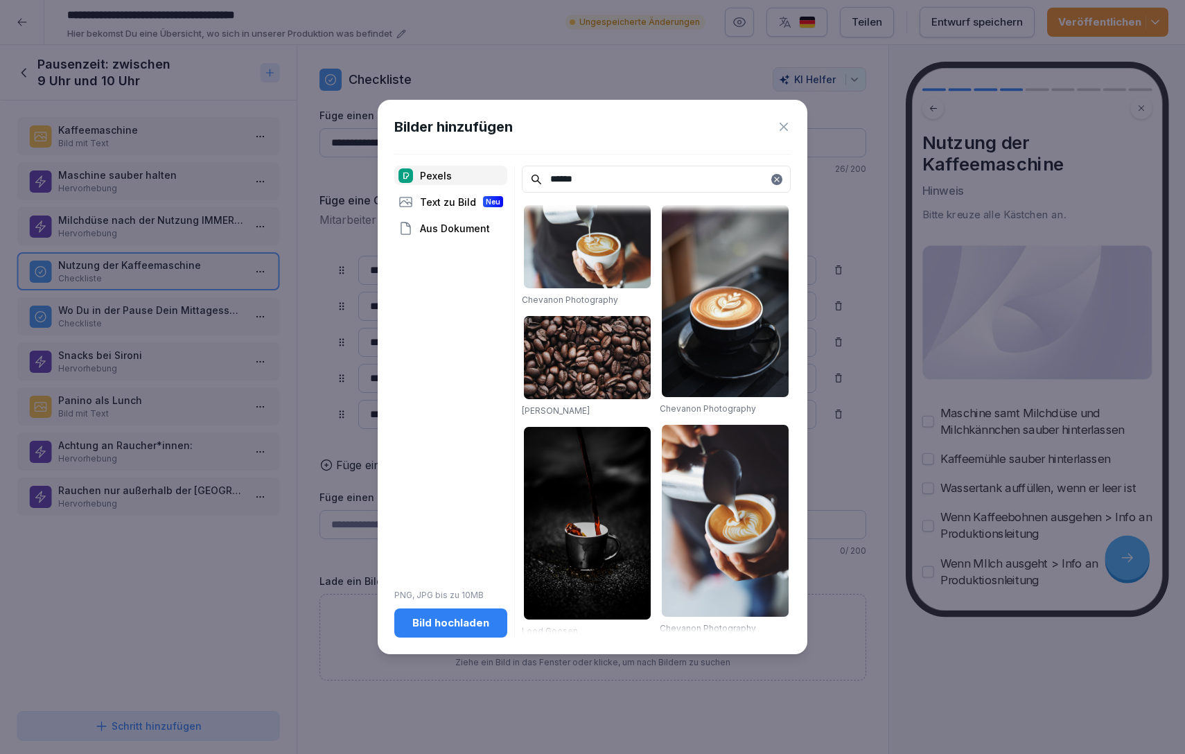
click at [600, 338] on img at bounding box center [587, 357] width 127 height 83
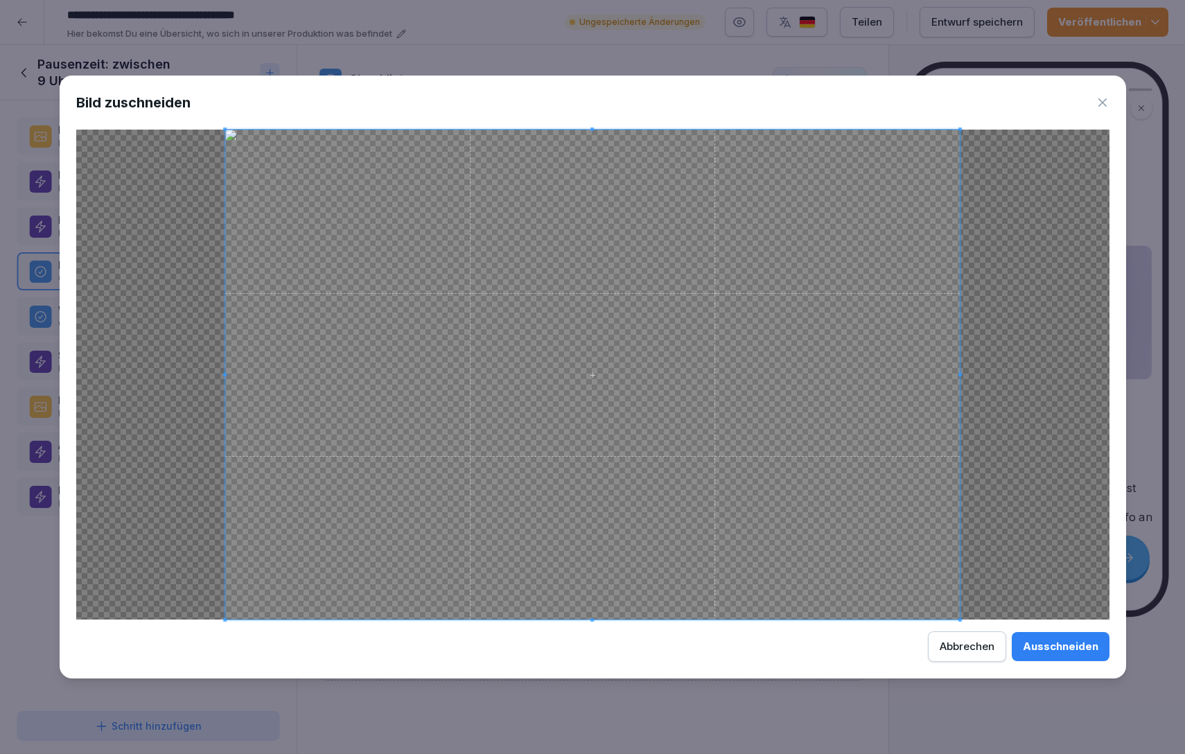
click at [1012, 632] on button "Ausschneiden" at bounding box center [1061, 646] width 98 height 29
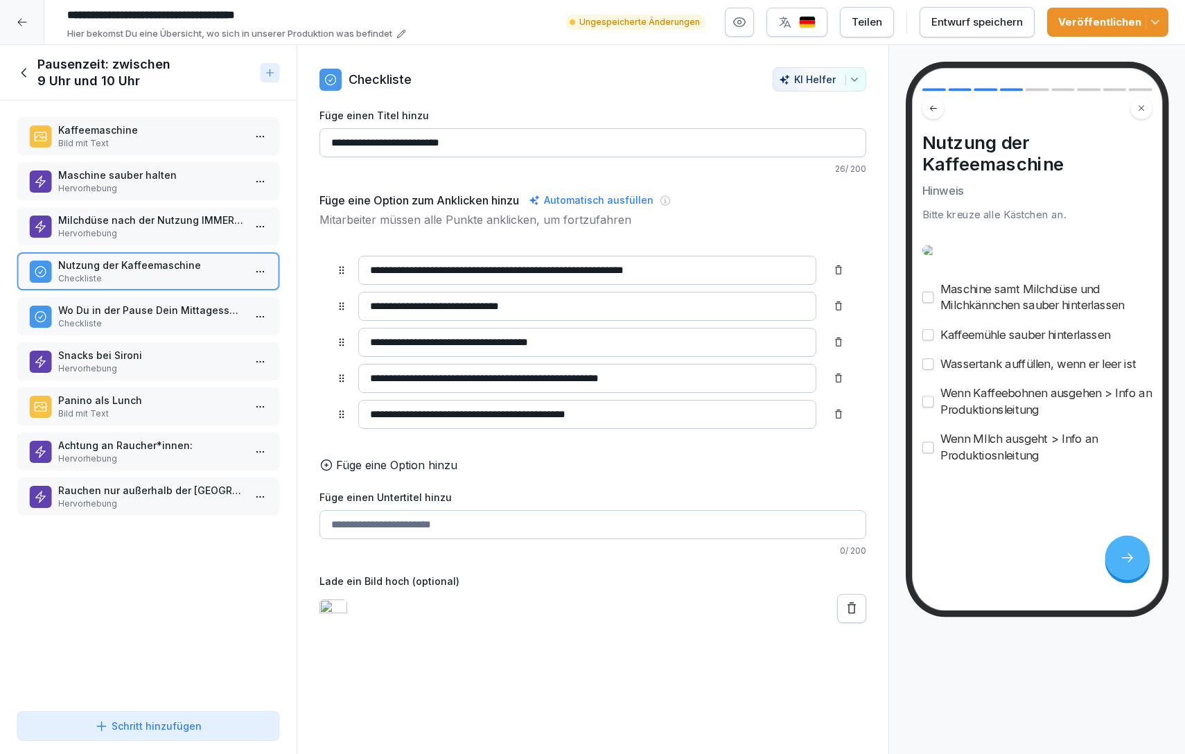
click at [168, 315] on p "Wo Du in der Pause Dein Mittagessen kaufen kannst" at bounding box center [151, 310] width 186 height 15
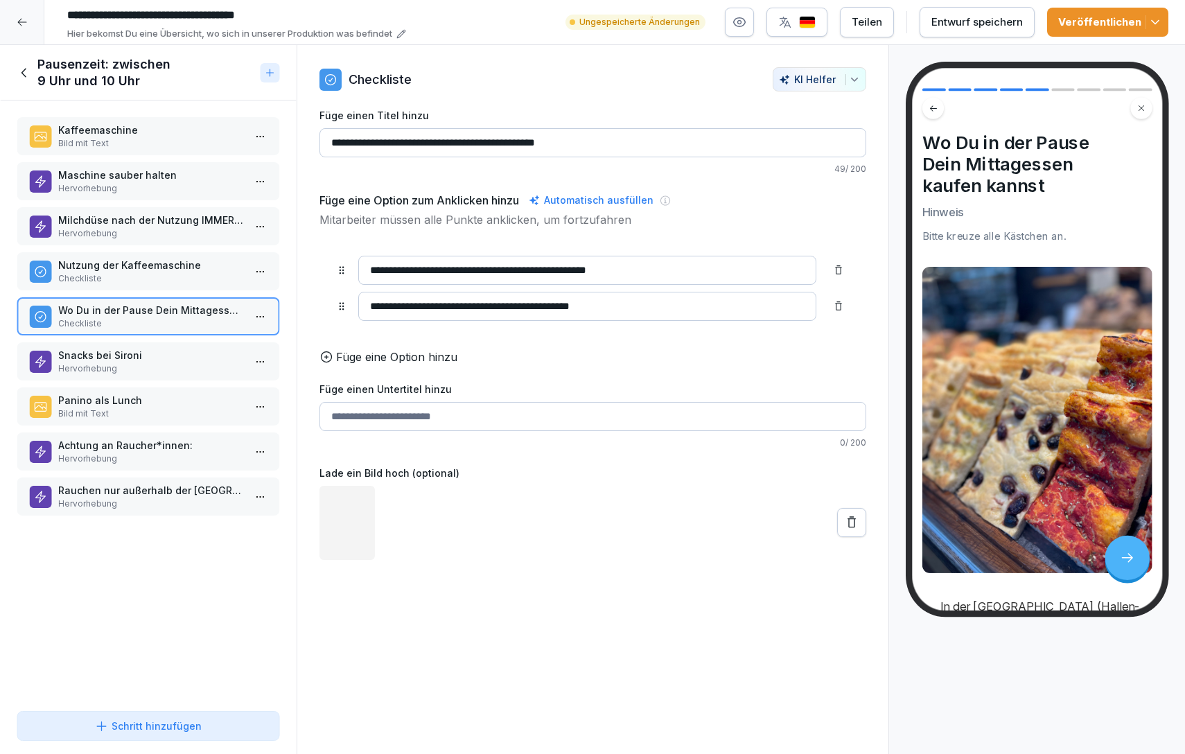
click at [140, 360] on p "Snacks bei Sironi" at bounding box center [151, 355] width 186 height 15
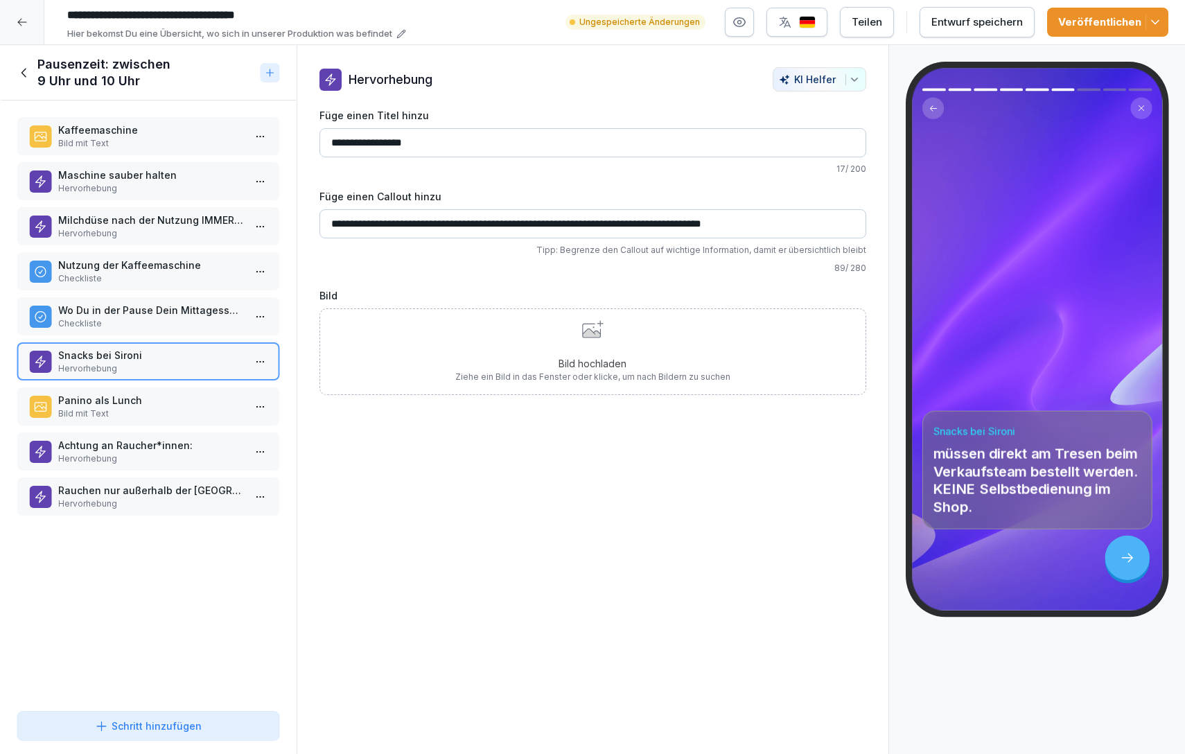
click at [584, 350] on div "Bild hochladen Ziehe ein Bild in das Fenster oder klicke, um nach Bildern zu su…" at bounding box center [592, 351] width 275 height 63
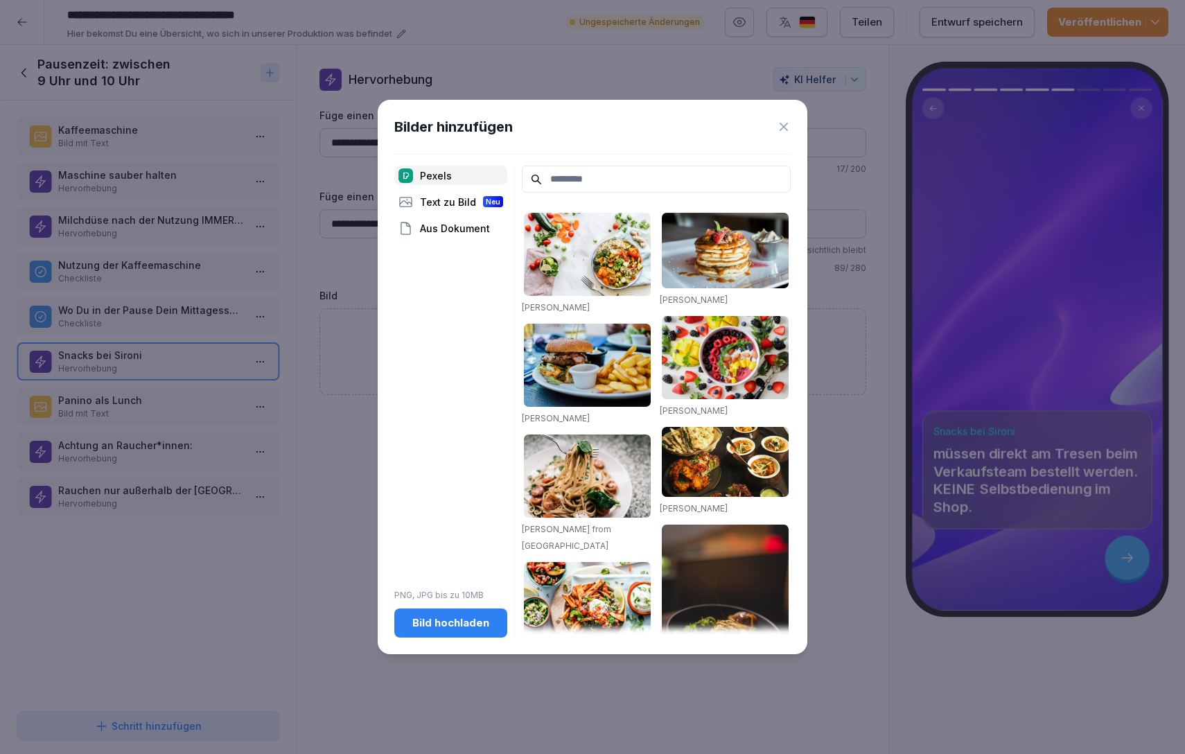
click at [456, 618] on div "Bild hochladen" at bounding box center [450, 622] width 91 height 15
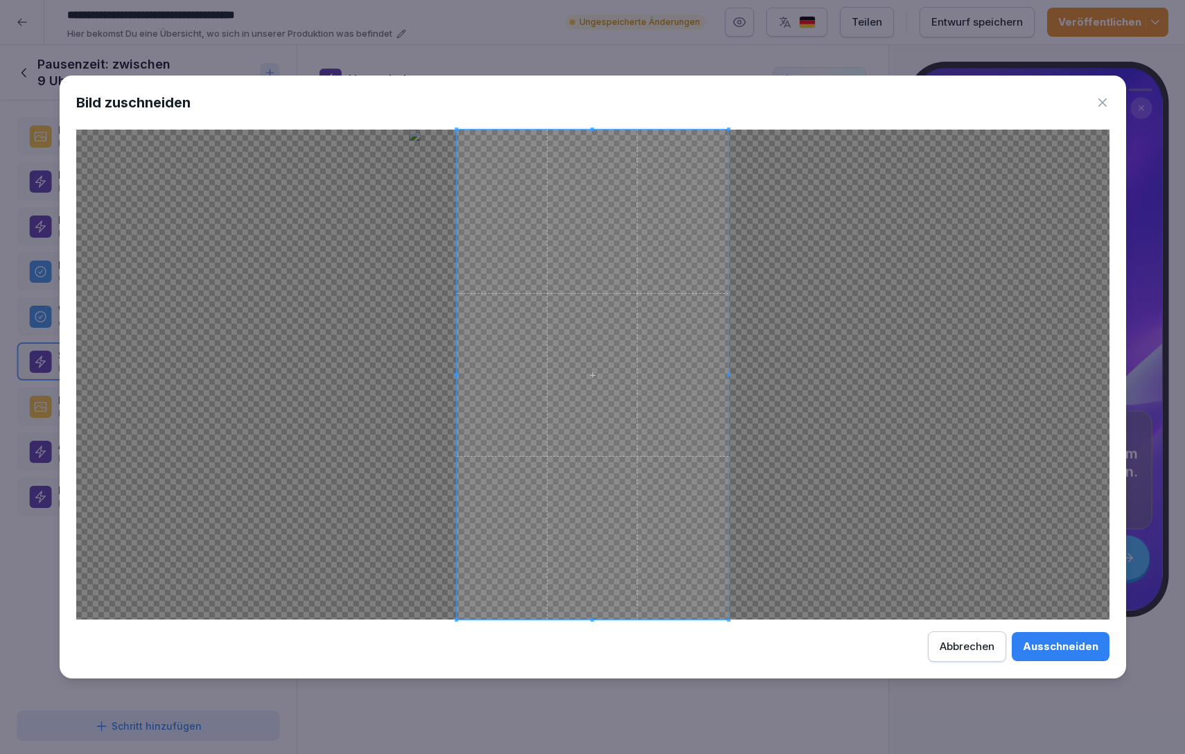
click at [947, 649] on div "Abbrechen" at bounding box center [967, 646] width 55 height 15
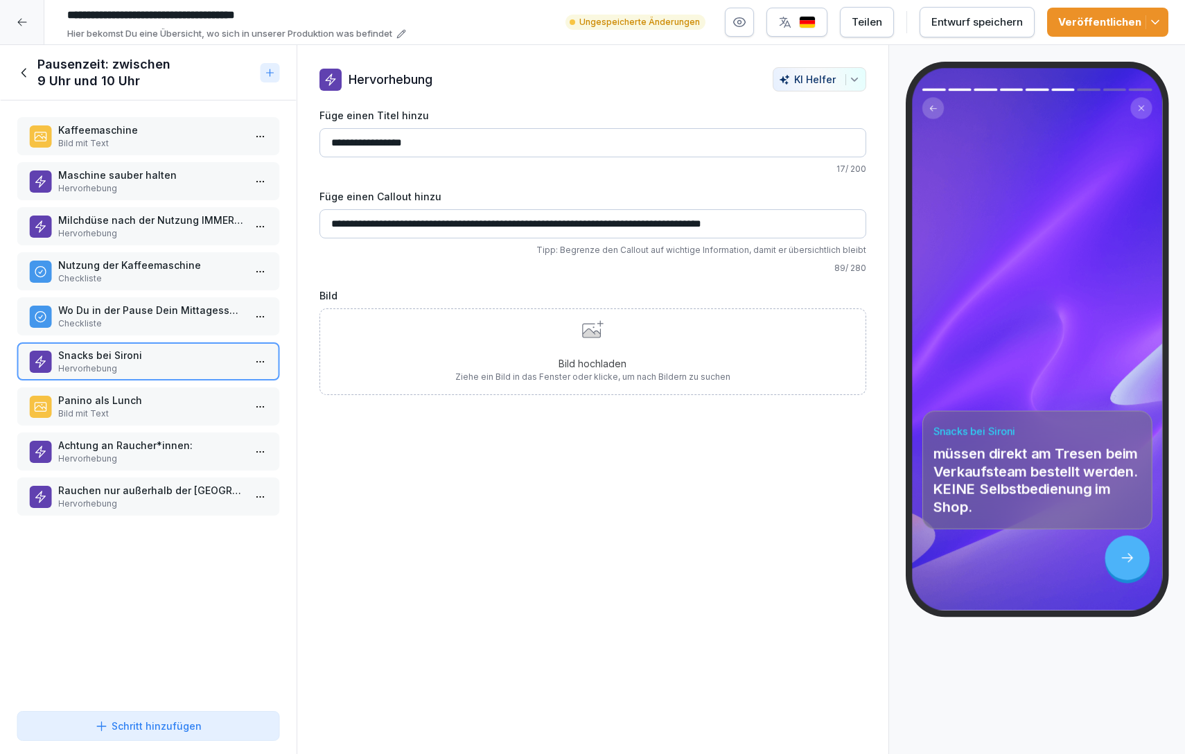
click at [606, 360] on p "Bild hochladen" at bounding box center [592, 363] width 275 height 15
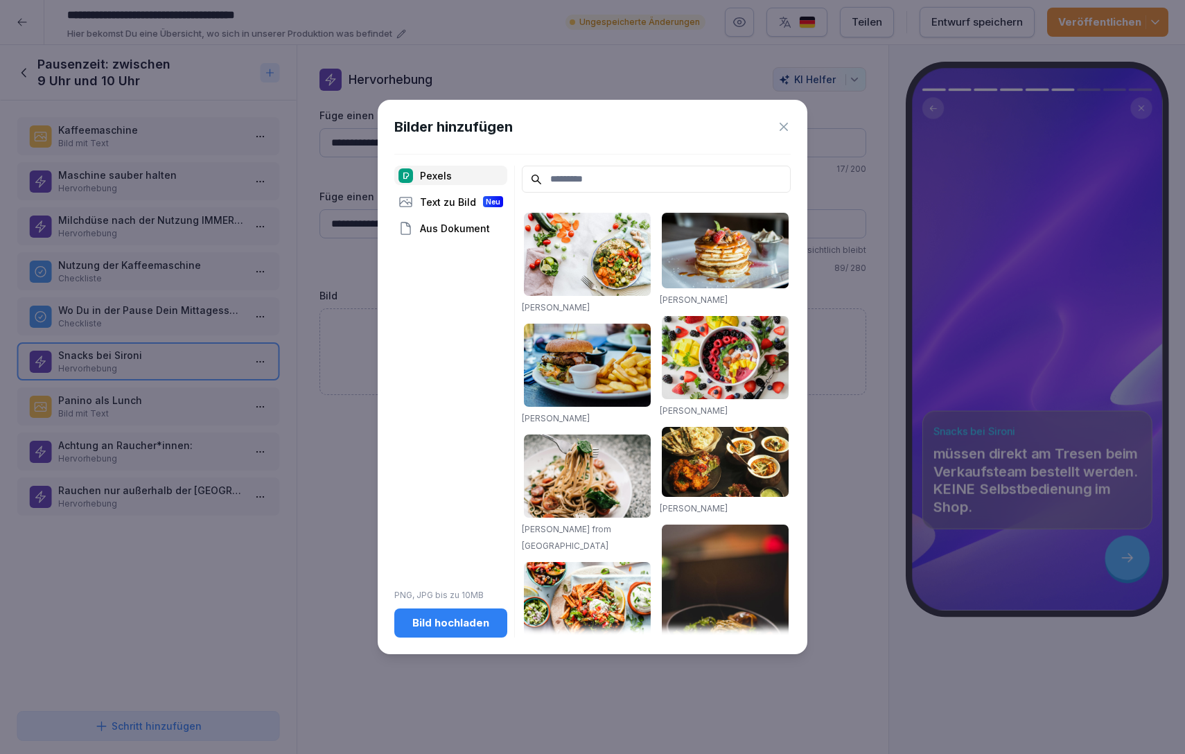
click at [446, 634] on button "Bild hochladen" at bounding box center [450, 622] width 113 height 29
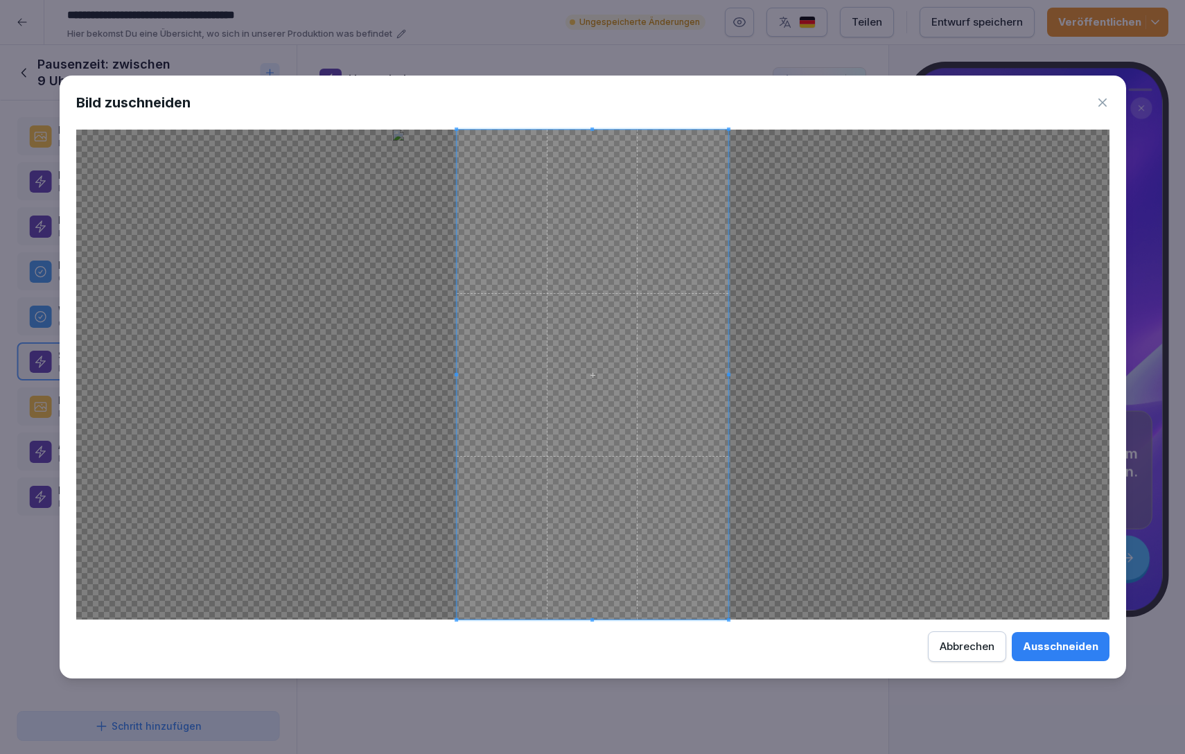
click at [1049, 649] on div "Ausschneiden" at bounding box center [1061, 646] width 76 height 15
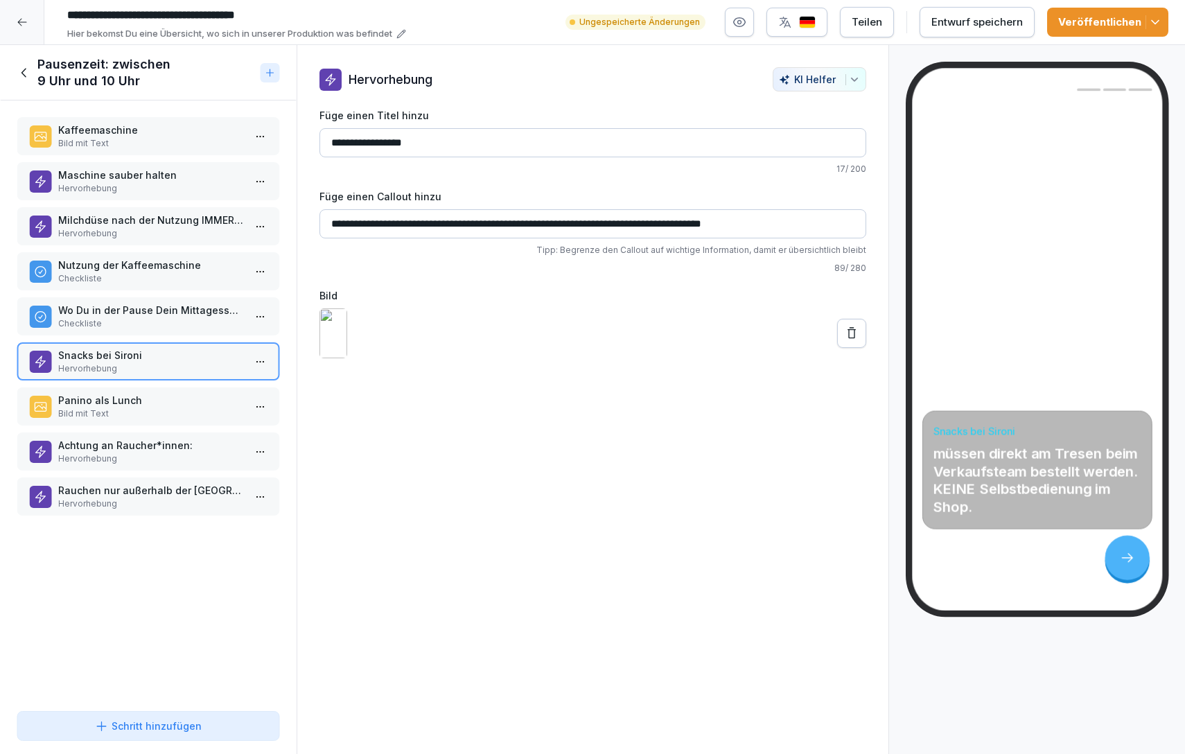
click at [852, 340] on icon at bounding box center [852, 333] width 14 height 14
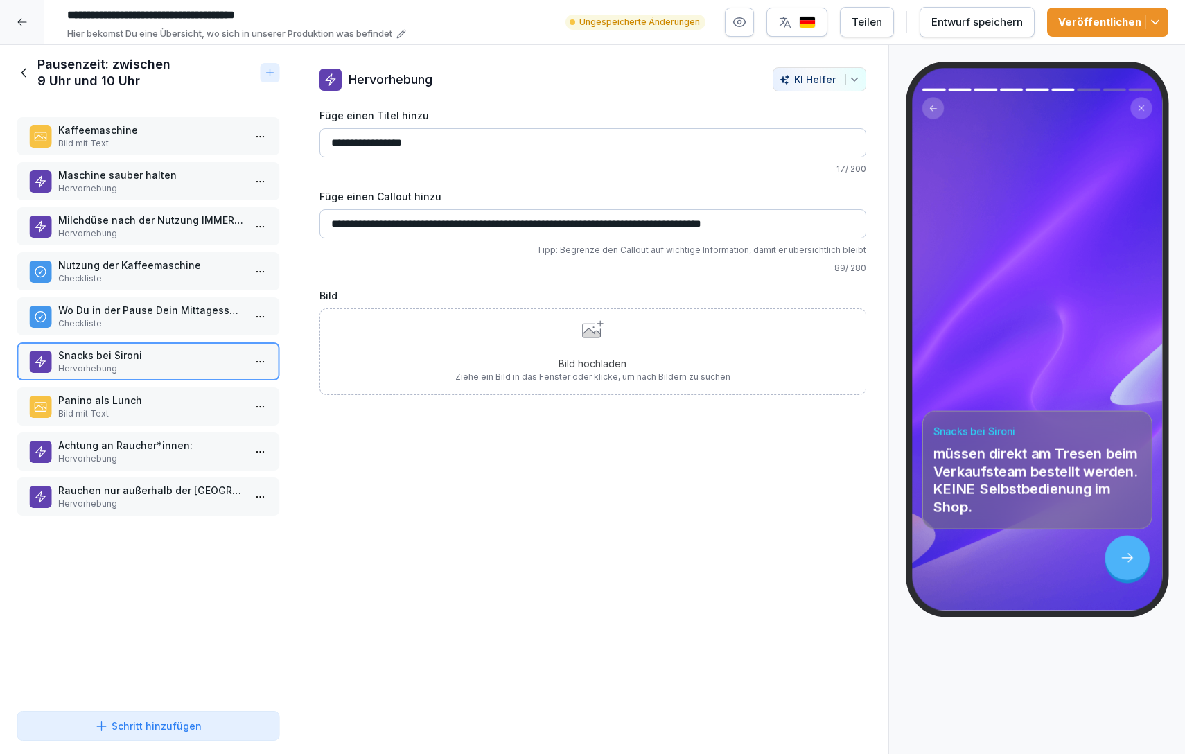
click at [597, 331] on icon at bounding box center [591, 331] width 18 height 14
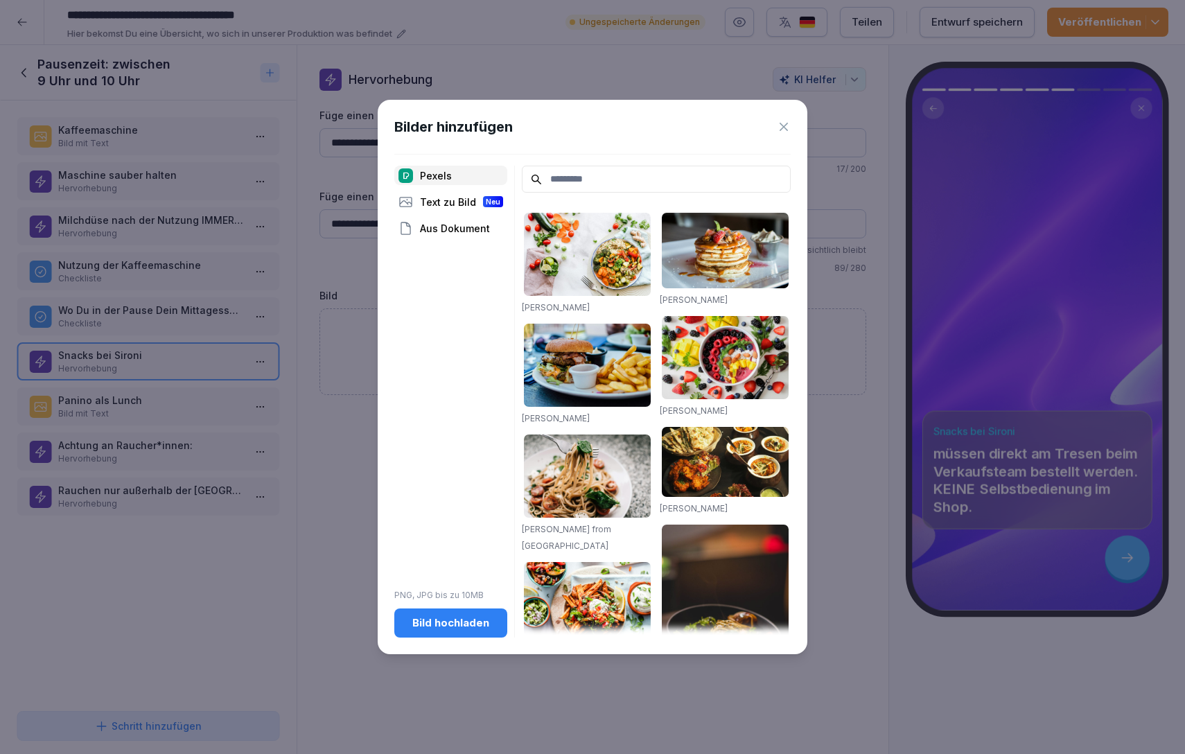
click at [455, 617] on div "Bild hochladen" at bounding box center [450, 622] width 91 height 15
